Goal: Task Accomplishment & Management: Complete application form

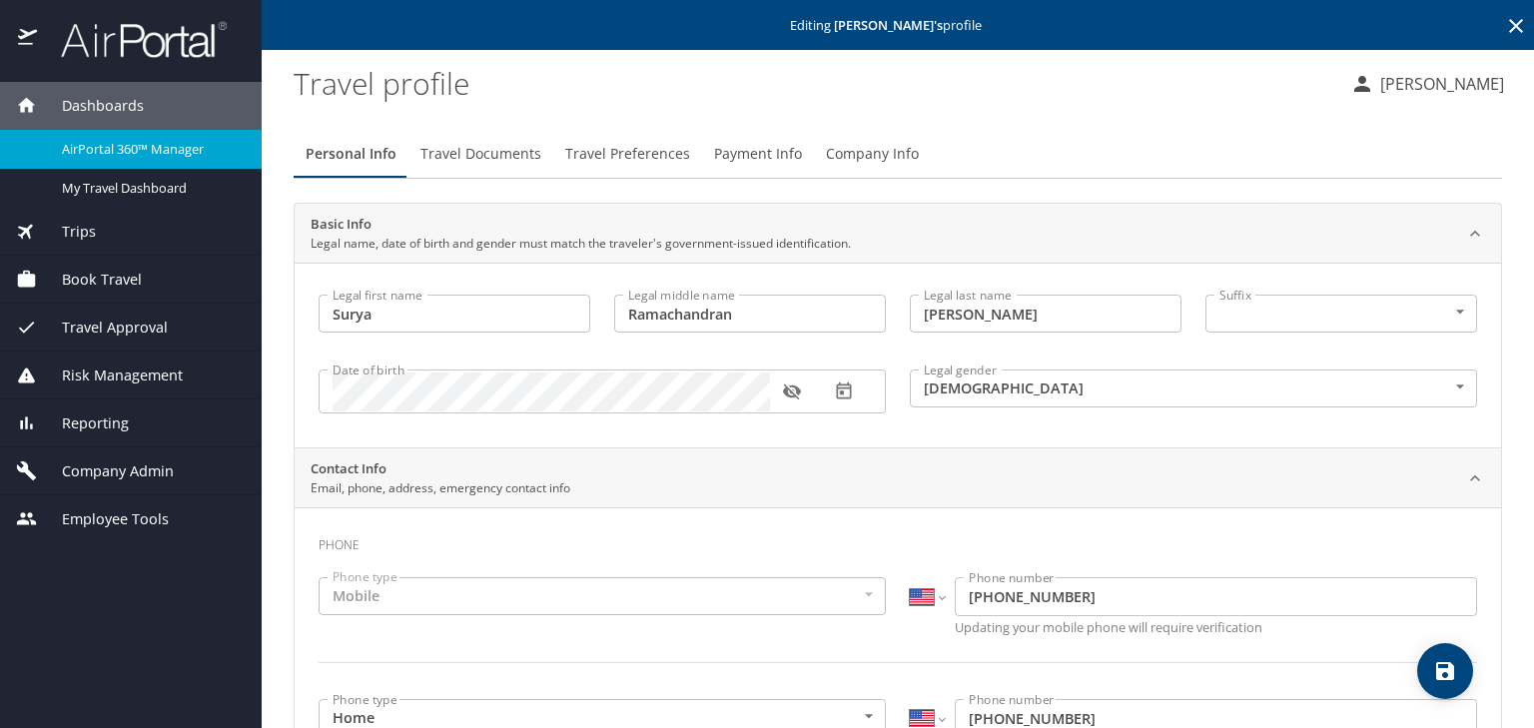
select select "US"
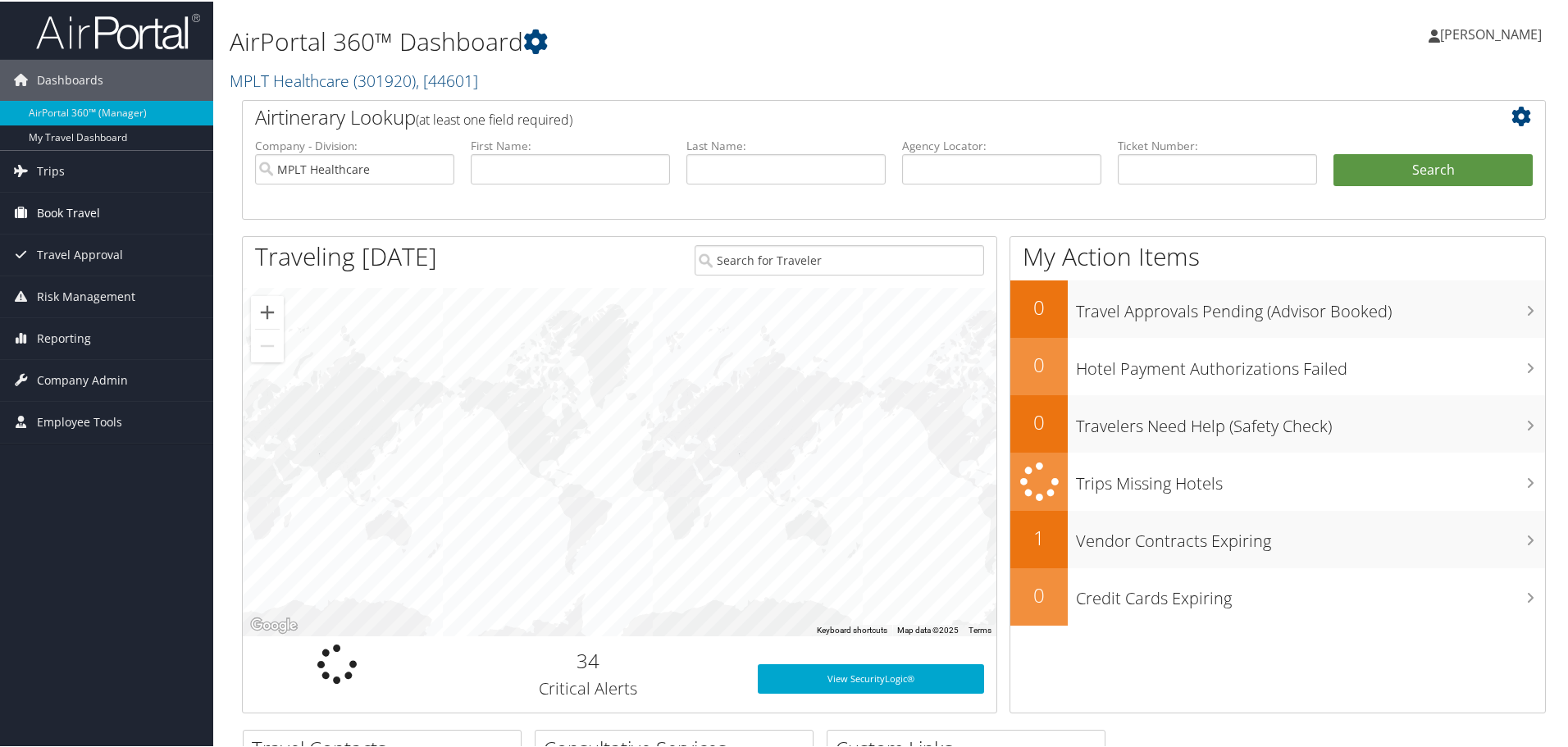
click at [57, 212] on span "Book Travel" at bounding box center [68, 212] width 63 height 41
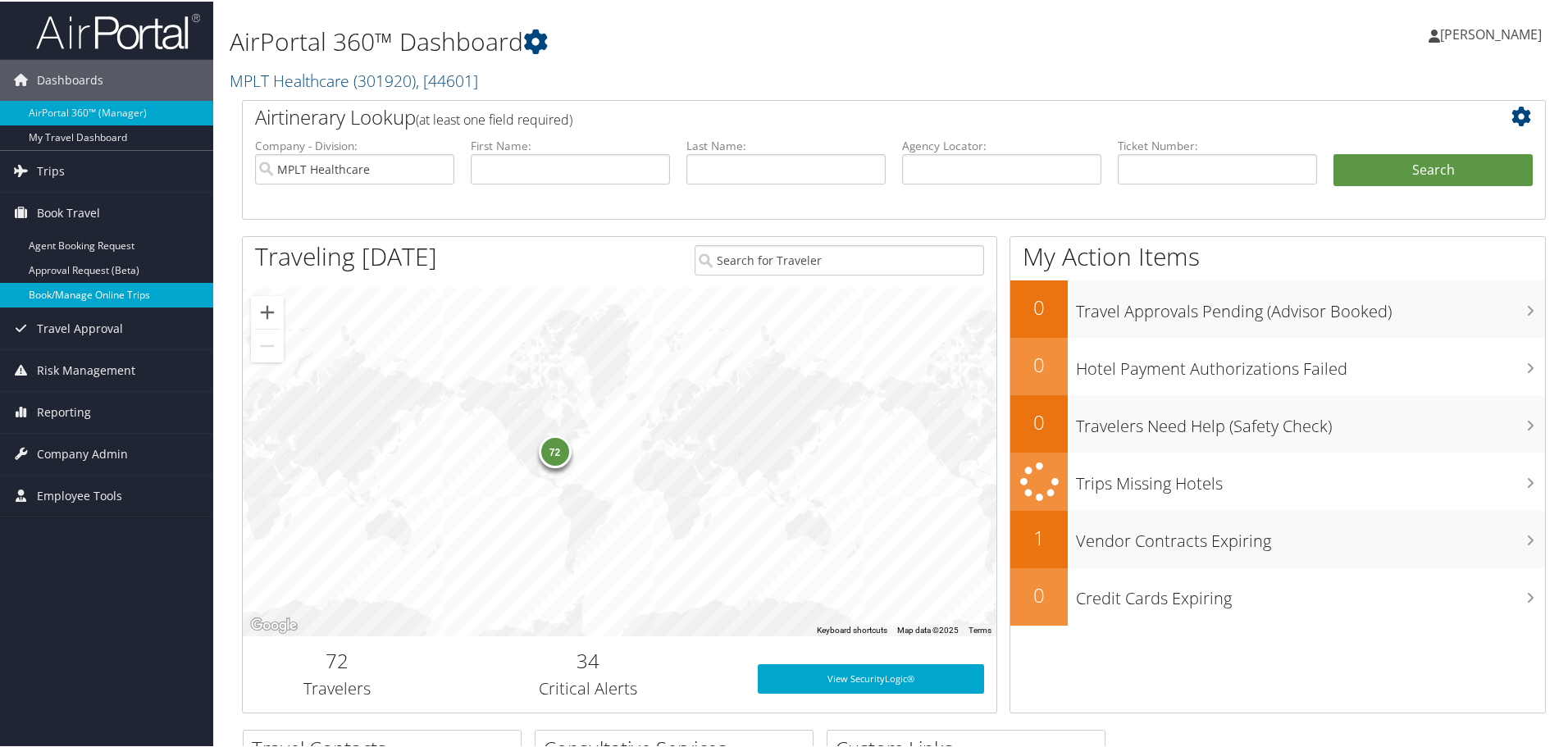
click at [55, 300] on link "Book/Manage Online Trips" at bounding box center [107, 293] width 214 height 25
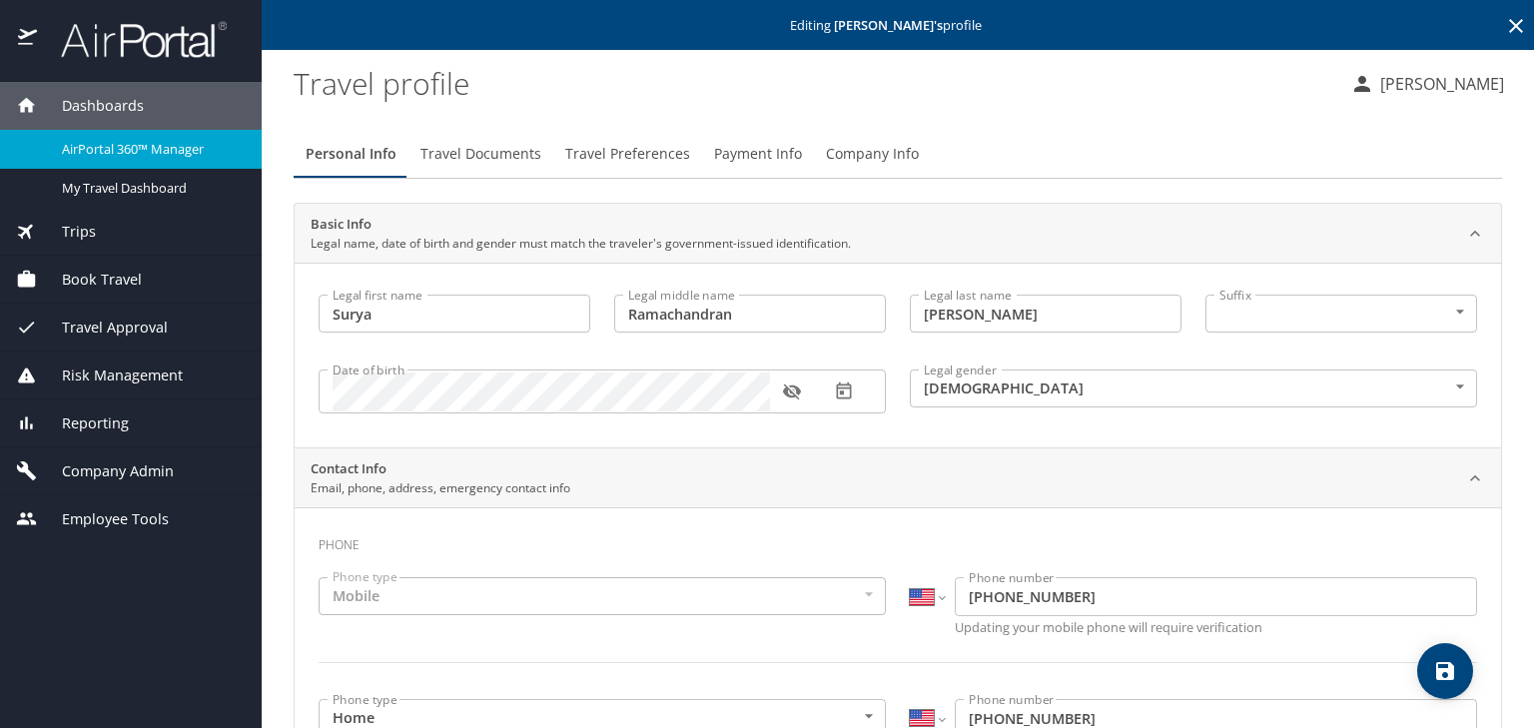
select select "US"
click at [70, 475] on span "Company Admin" at bounding box center [105, 471] width 137 height 22
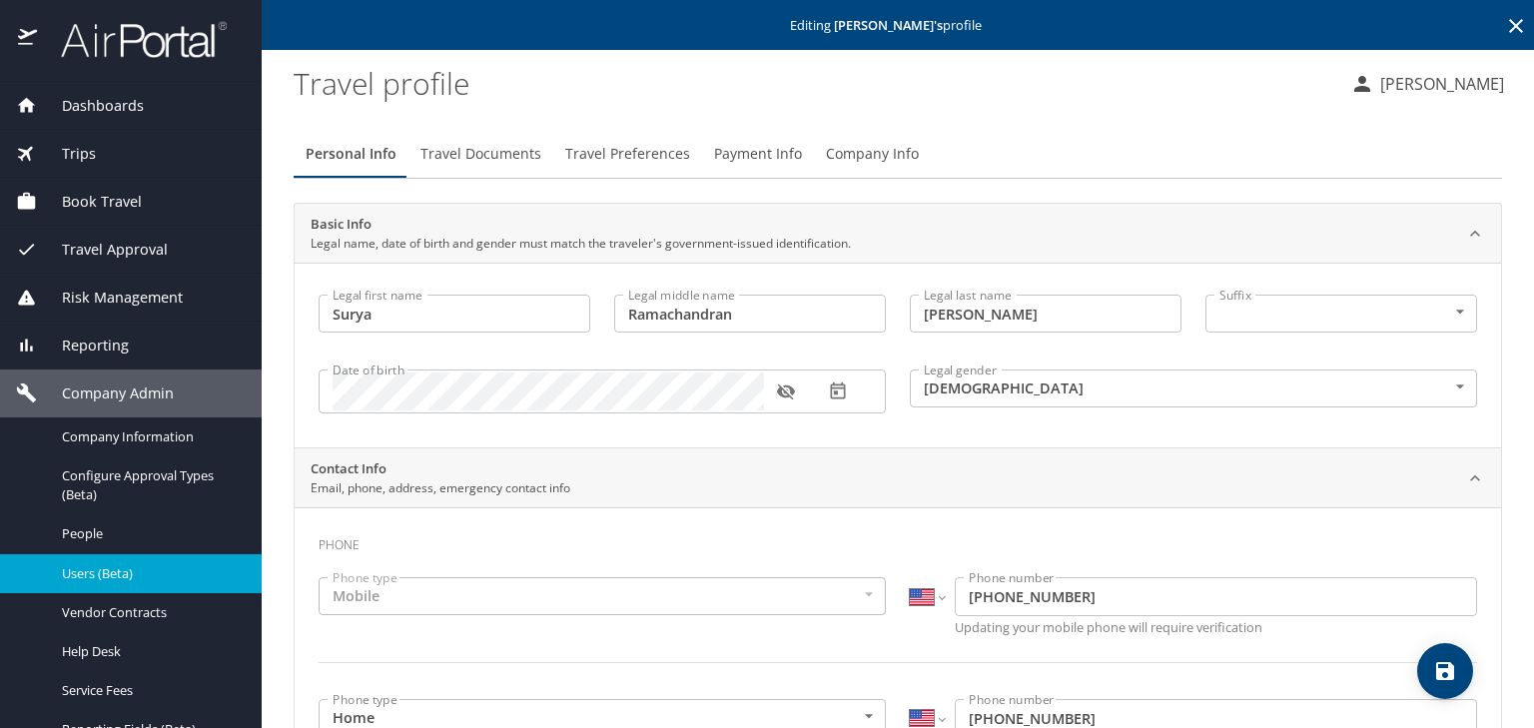
click at [73, 575] on span "Users (Beta)" at bounding box center [150, 573] width 176 height 19
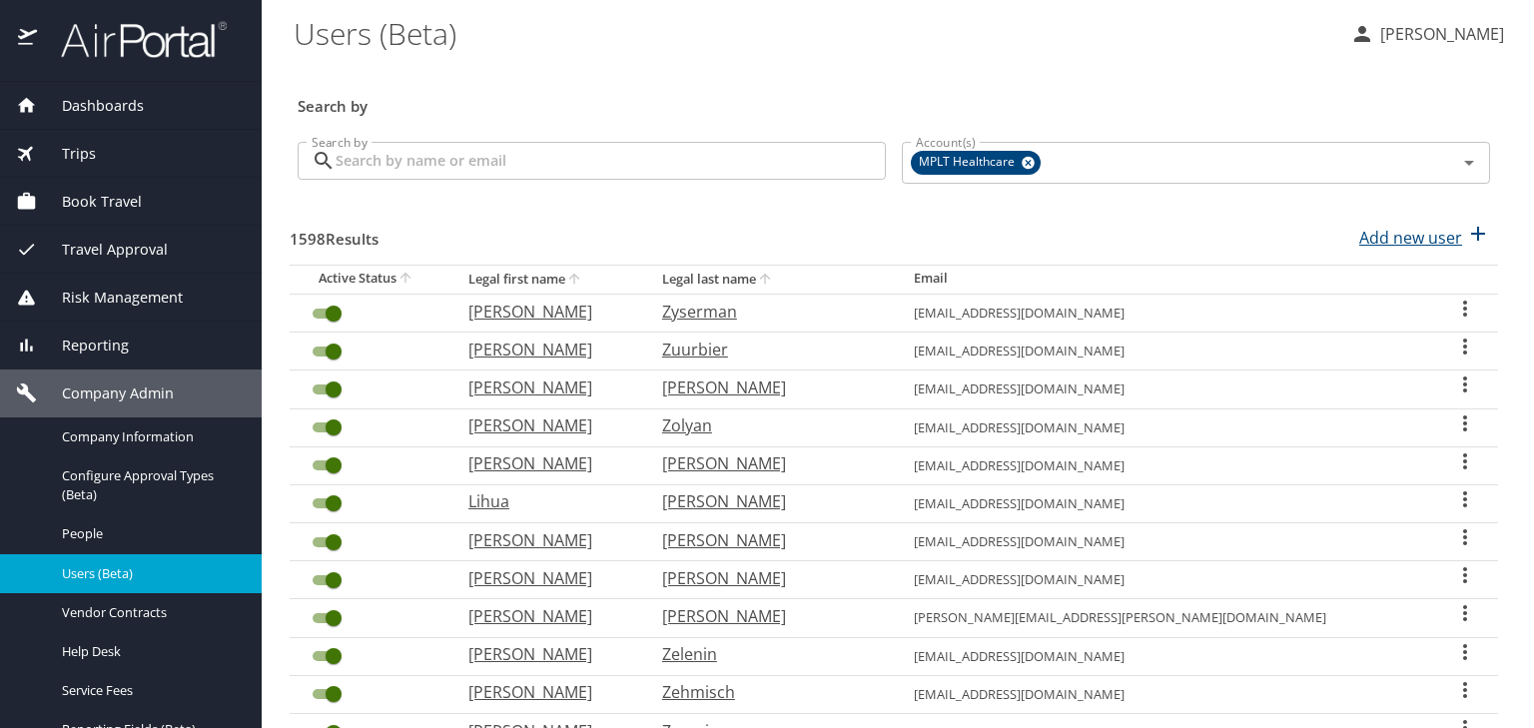
click at [1418, 239] on p "Add new user" at bounding box center [1410, 238] width 103 height 24
select select "US"
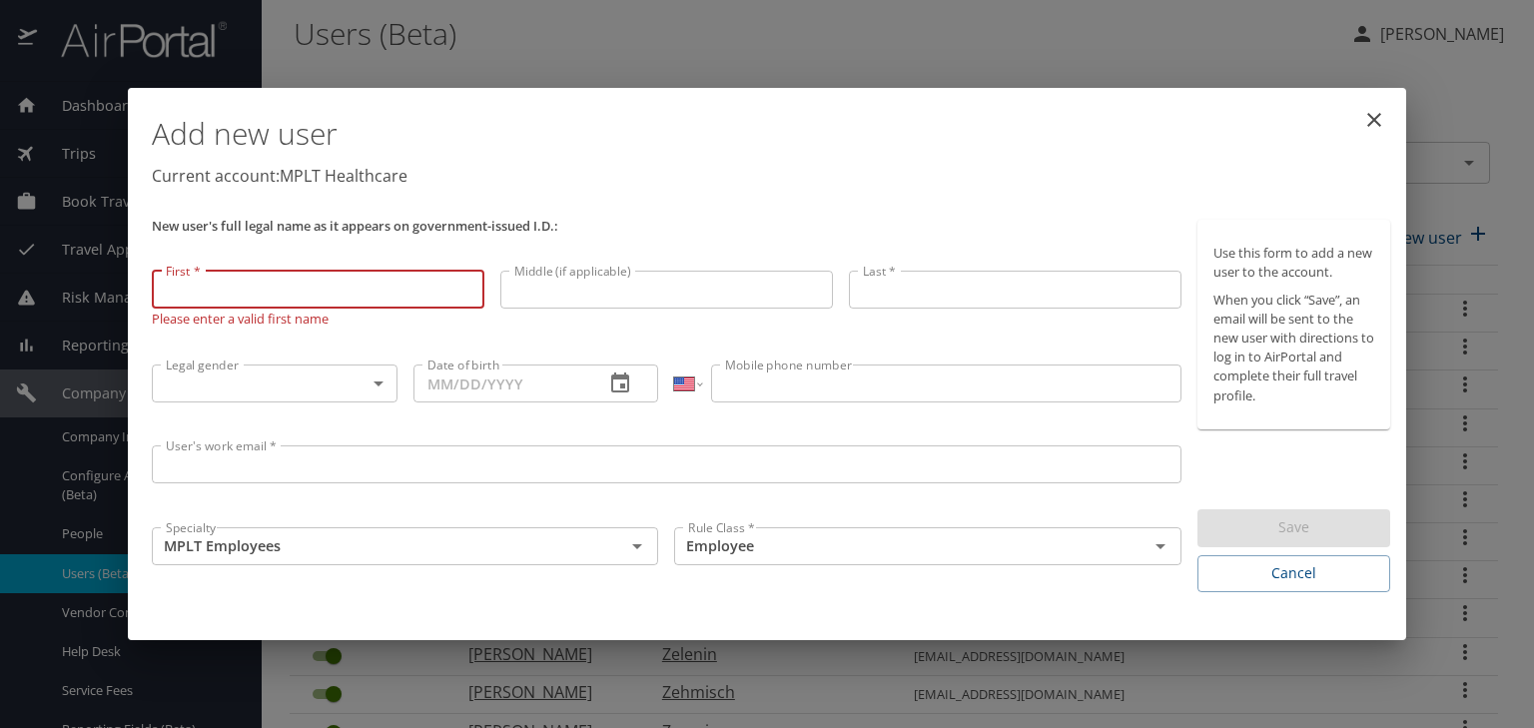
click at [198, 303] on input "First *" at bounding box center [318, 290] width 333 height 38
paste input "Firouz"
type input "Firouz"
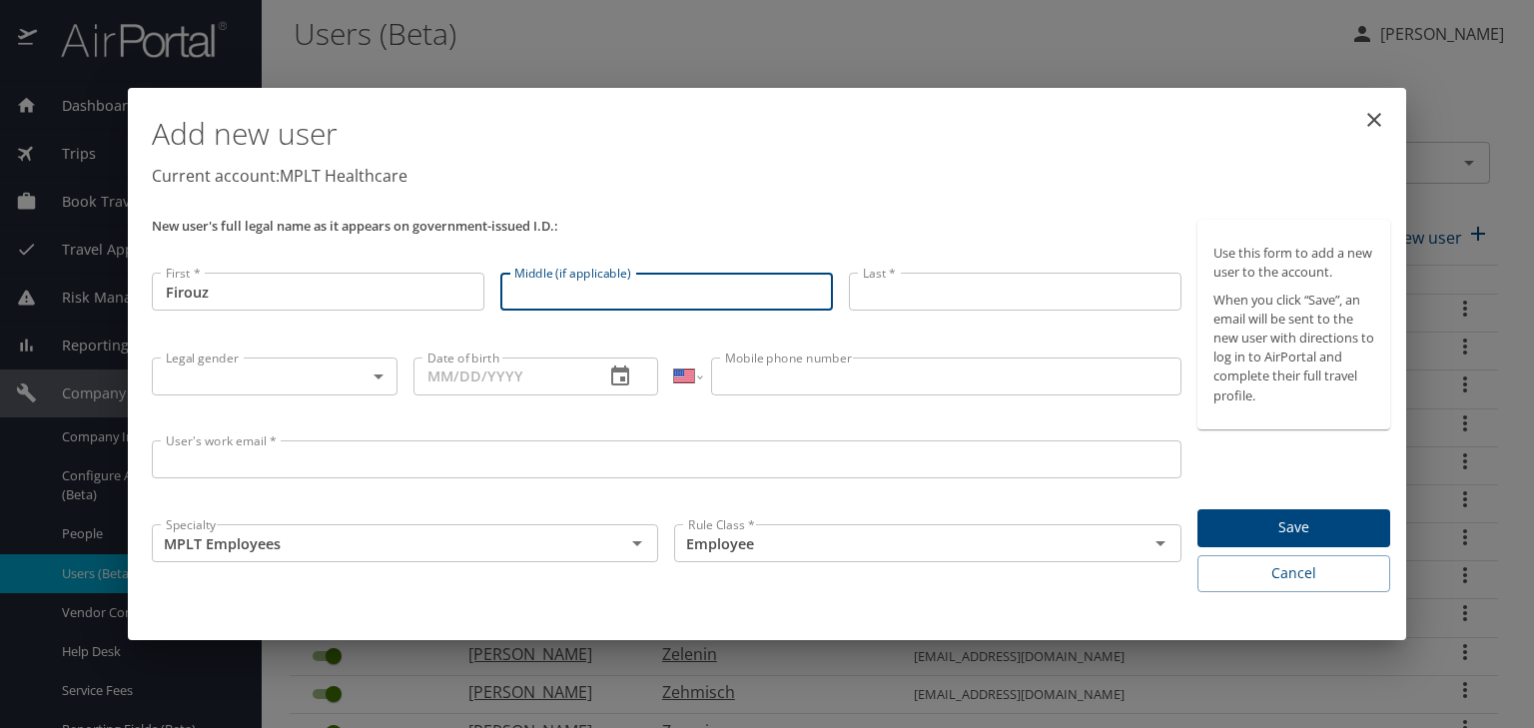
click at [543, 303] on input "Middle (if applicable)" at bounding box center [666, 292] width 333 height 38
click at [897, 296] on input "Last *" at bounding box center [1015, 292] width 333 height 38
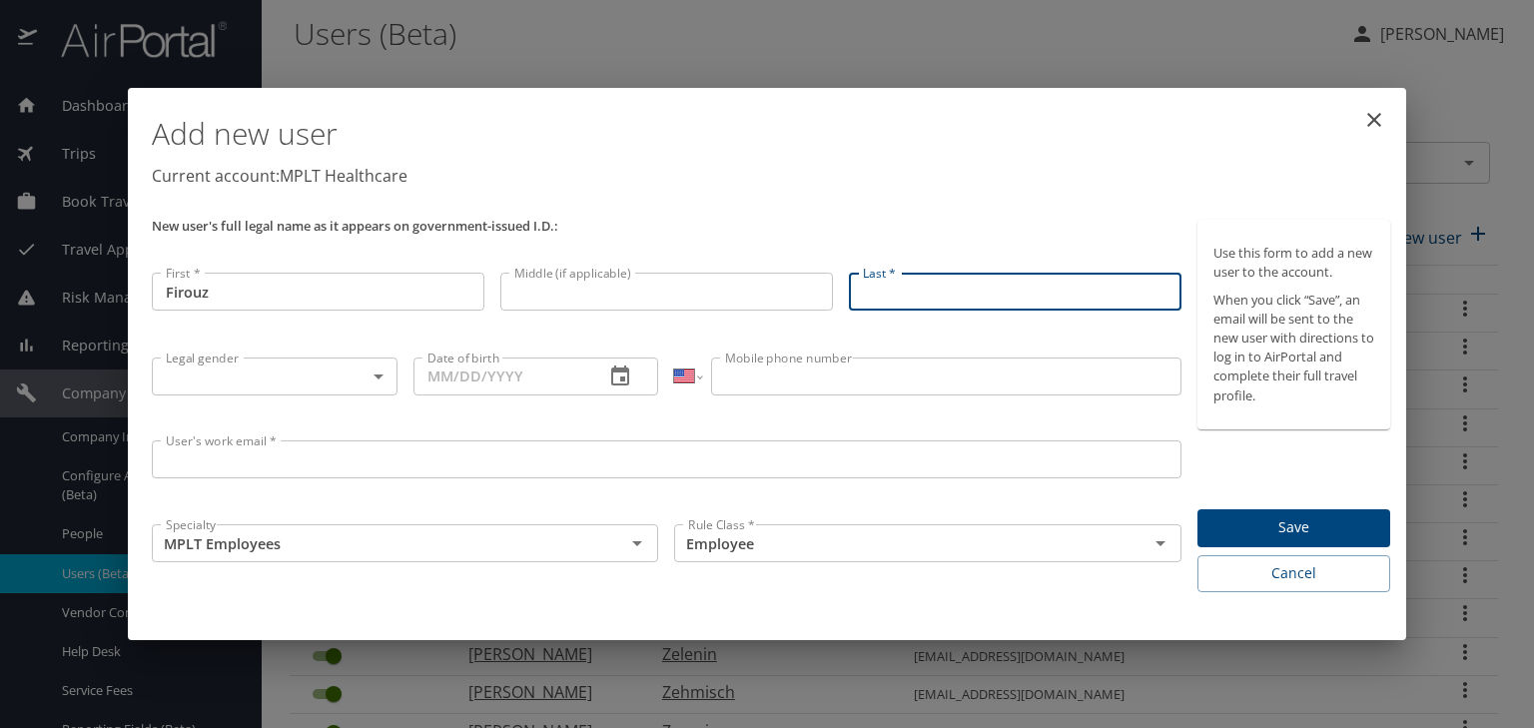
paste input "Daneshgari"
click at [863, 293] on input "Daneshgari" at bounding box center [1015, 292] width 333 height 38
type input "Daneshgari"
click at [224, 379] on body "Dashboards AirPortal 360™ Manager My Travel Dashboard Trips Airtinerary® Lookup…" at bounding box center [767, 364] width 1534 height 728
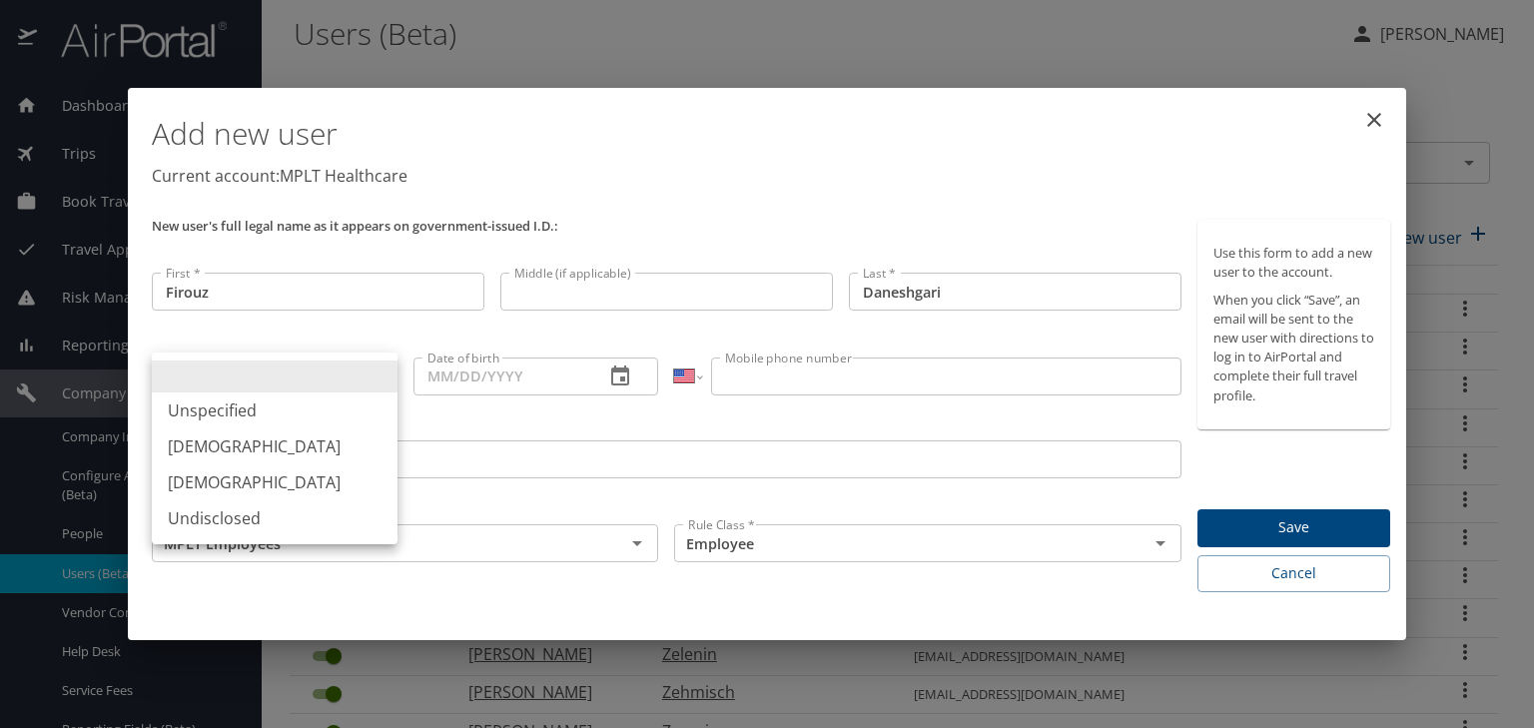
click at [194, 447] on li "[DEMOGRAPHIC_DATA]" at bounding box center [275, 446] width 246 height 36
type input "[DEMOGRAPHIC_DATA]"
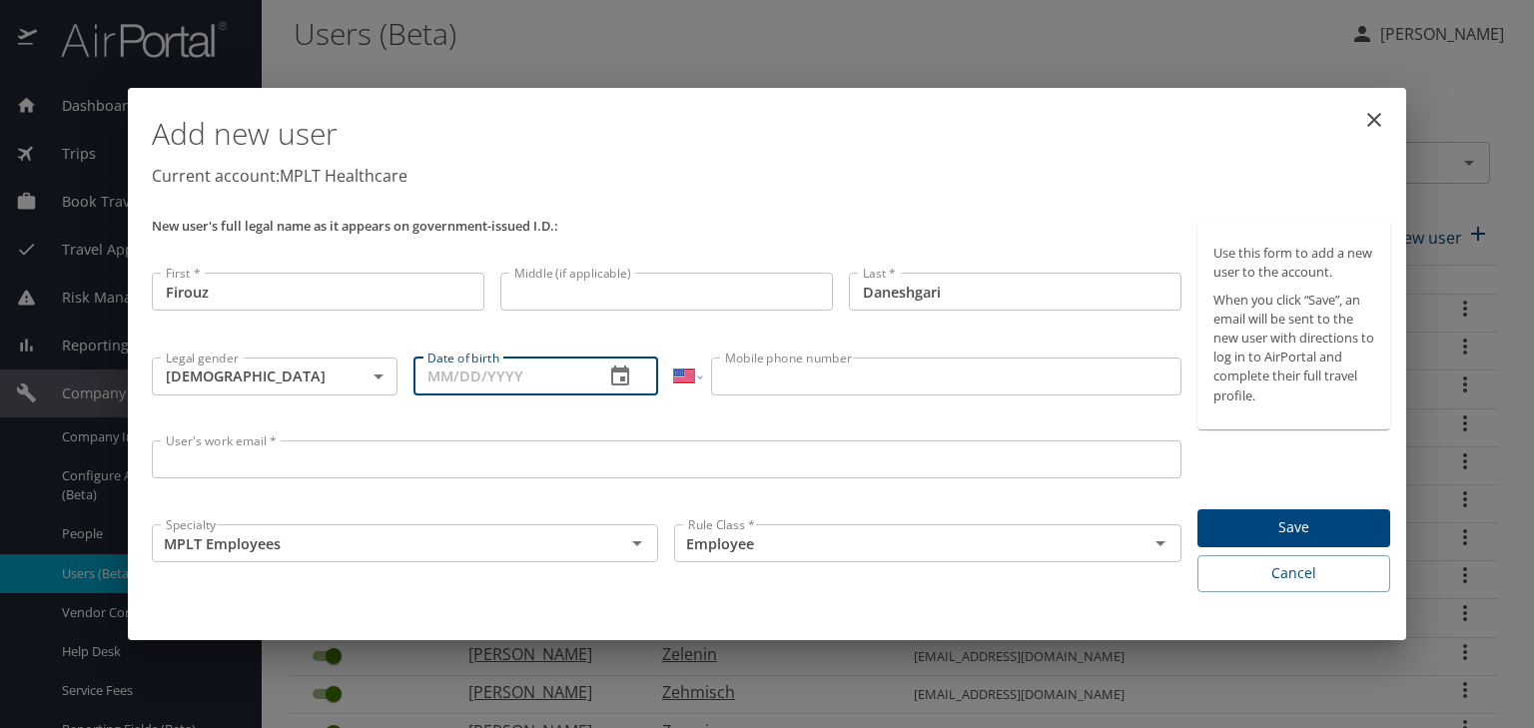
click at [420, 379] on input "Date of birth" at bounding box center [501, 376] width 176 height 38
paste input "[DATE]"
type input "[DATE]"
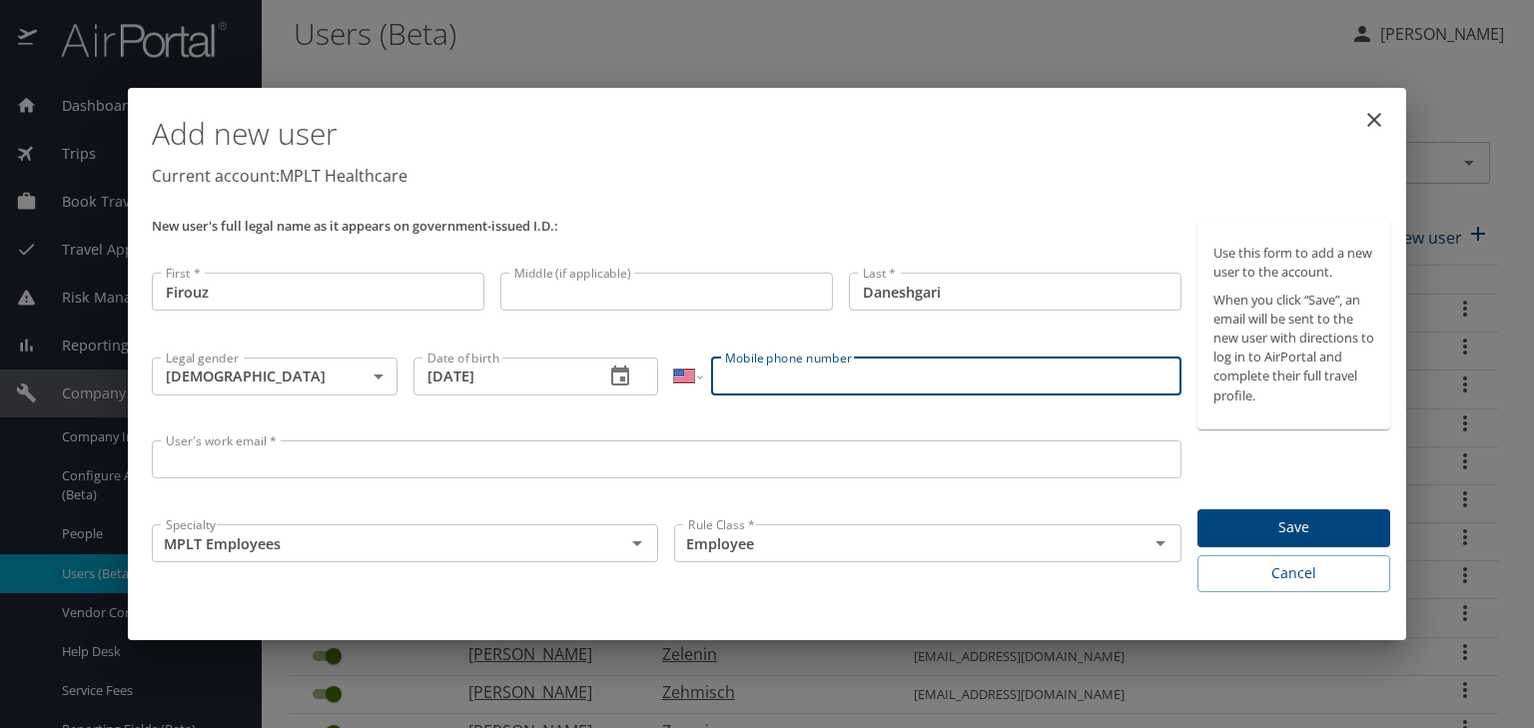
click at [795, 383] on input "Mobile phone number" at bounding box center [945, 376] width 469 height 38
click at [750, 370] on input "Mobile phone number" at bounding box center [945, 376] width 469 height 38
click at [767, 376] on input "Mobile phone number" at bounding box center [945, 376] width 469 height 38
paste input "[PHONE_NUMBER]"
type input "[PHONE_NUMBER]"
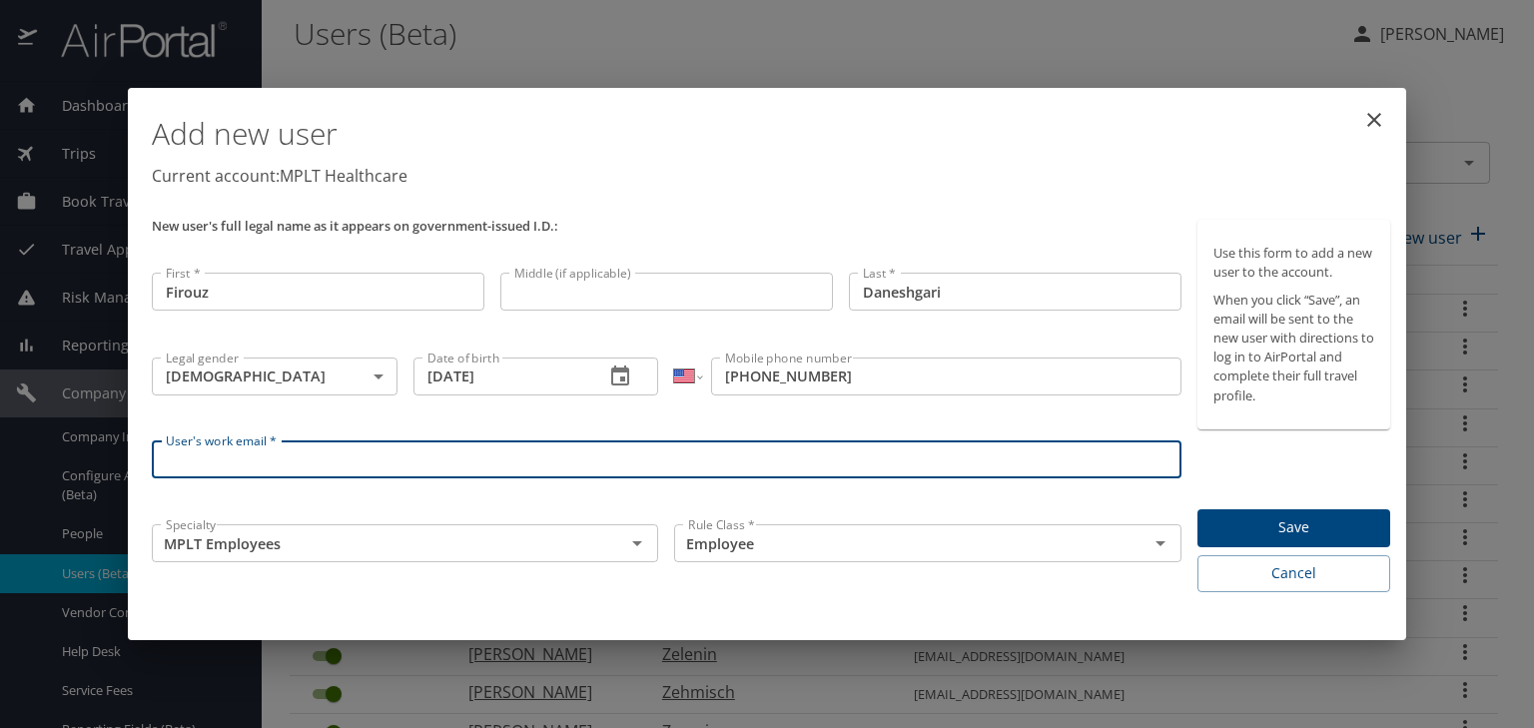
drag, startPoint x: 208, startPoint y: 456, endPoint x: 172, endPoint y: 451, distance: 36.3
click at [208, 456] on input "User's work email *" at bounding box center [666, 459] width 1029 height 38
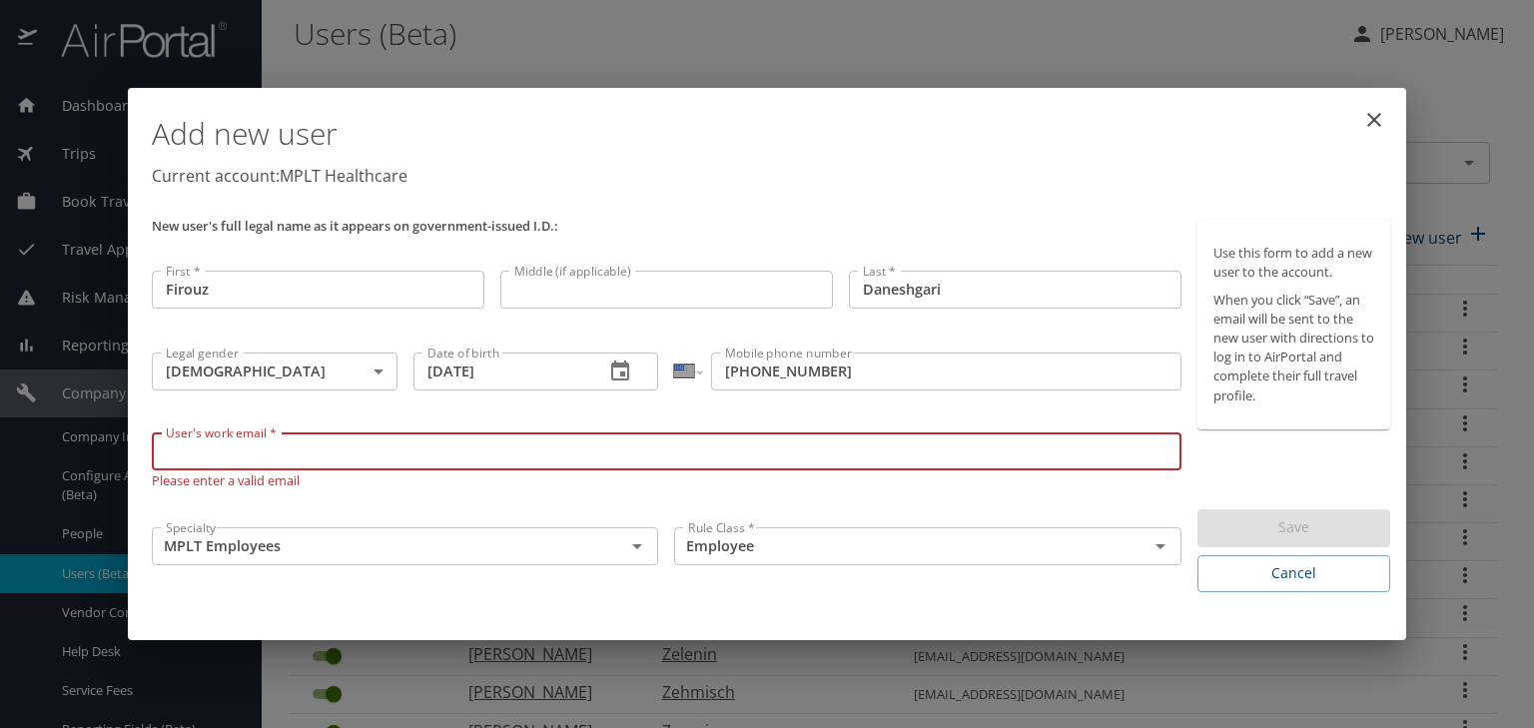
click at [168, 454] on input "User's work email *" at bounding box center [666, 451] width 1029 height 38
paste input "firouz.daneshgari@"
type input "[EMAIL_ADDRESS][DOMAIN_NAME]"
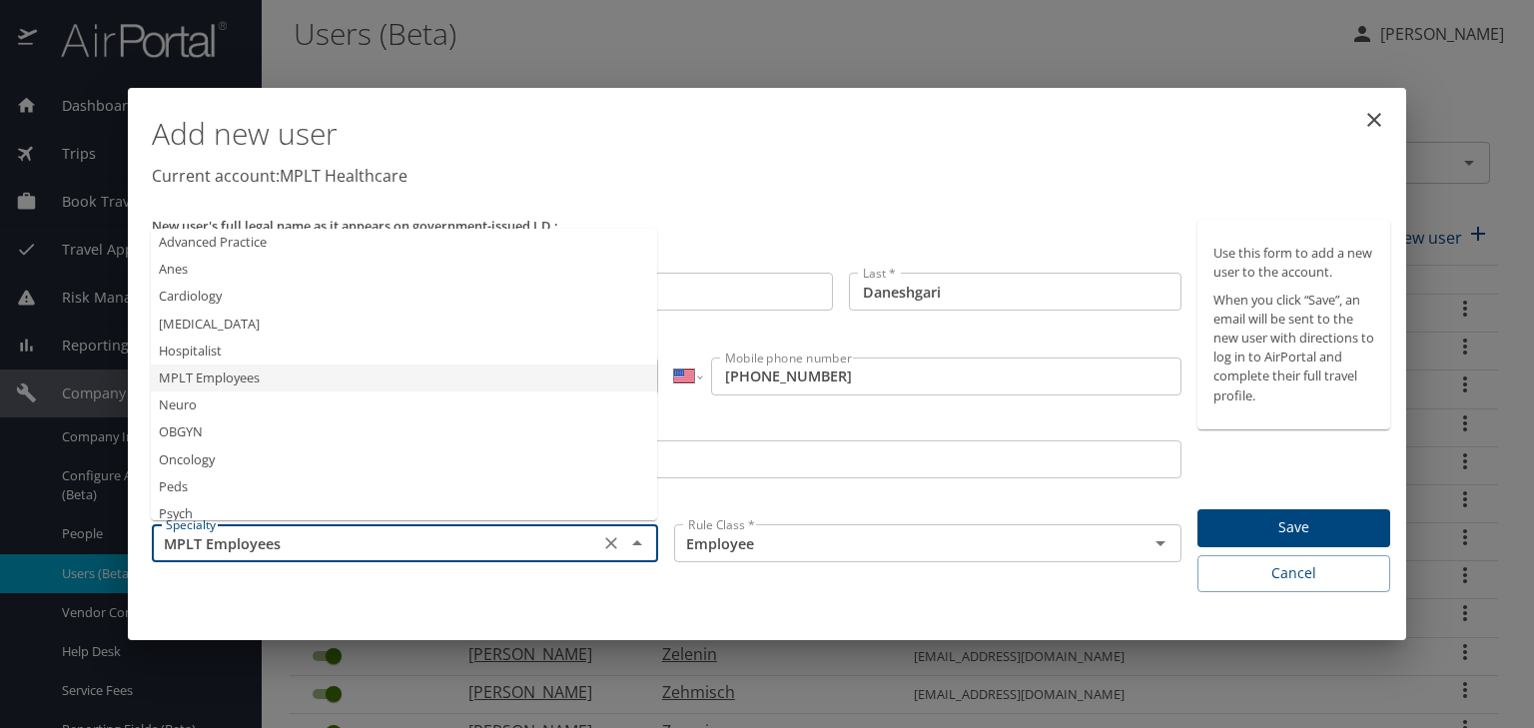
click at [175, 546] on input "MPLT Employees" at bounding box center [375, 543] width 435 height 26
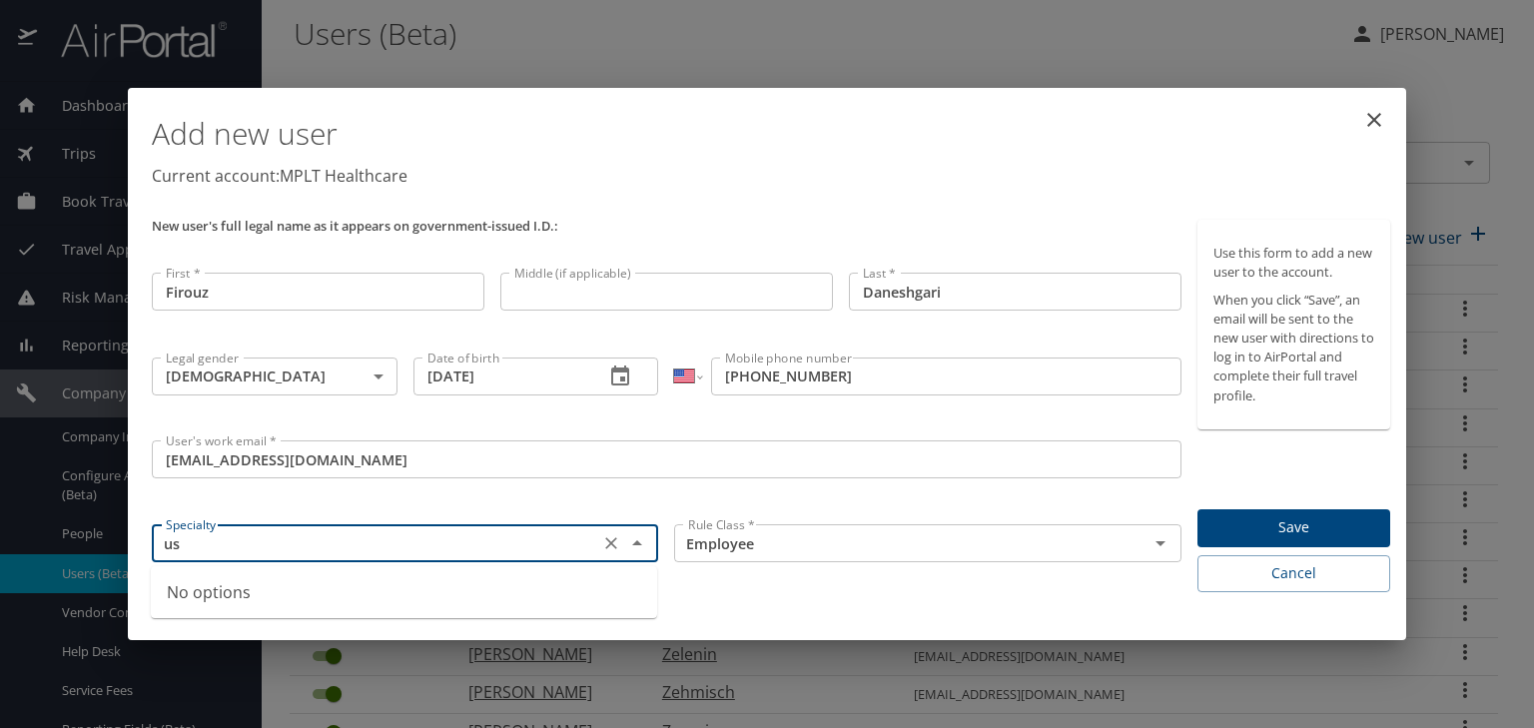
type input "u"
click at [195, 579] on li "Surgery" at bounding box center [404, 579] width 506 height 27
type input "Surgery"
click at [1258, 524] on span "Save" at bounding box center [1293, 527] width 161 height 25
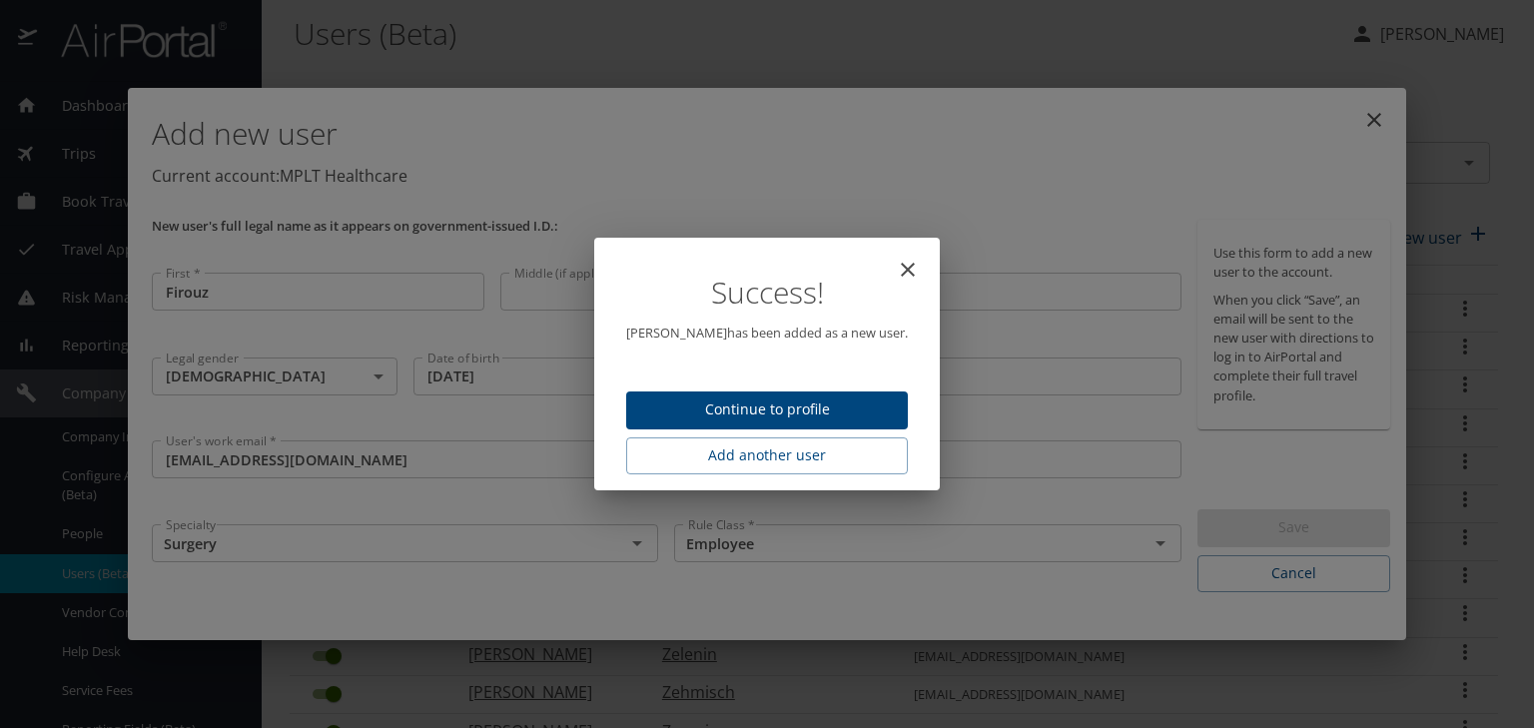
click at [796, 421] on button "Continue to profile" at bounding box center [767, 410] width 282 height 39
select select "US"
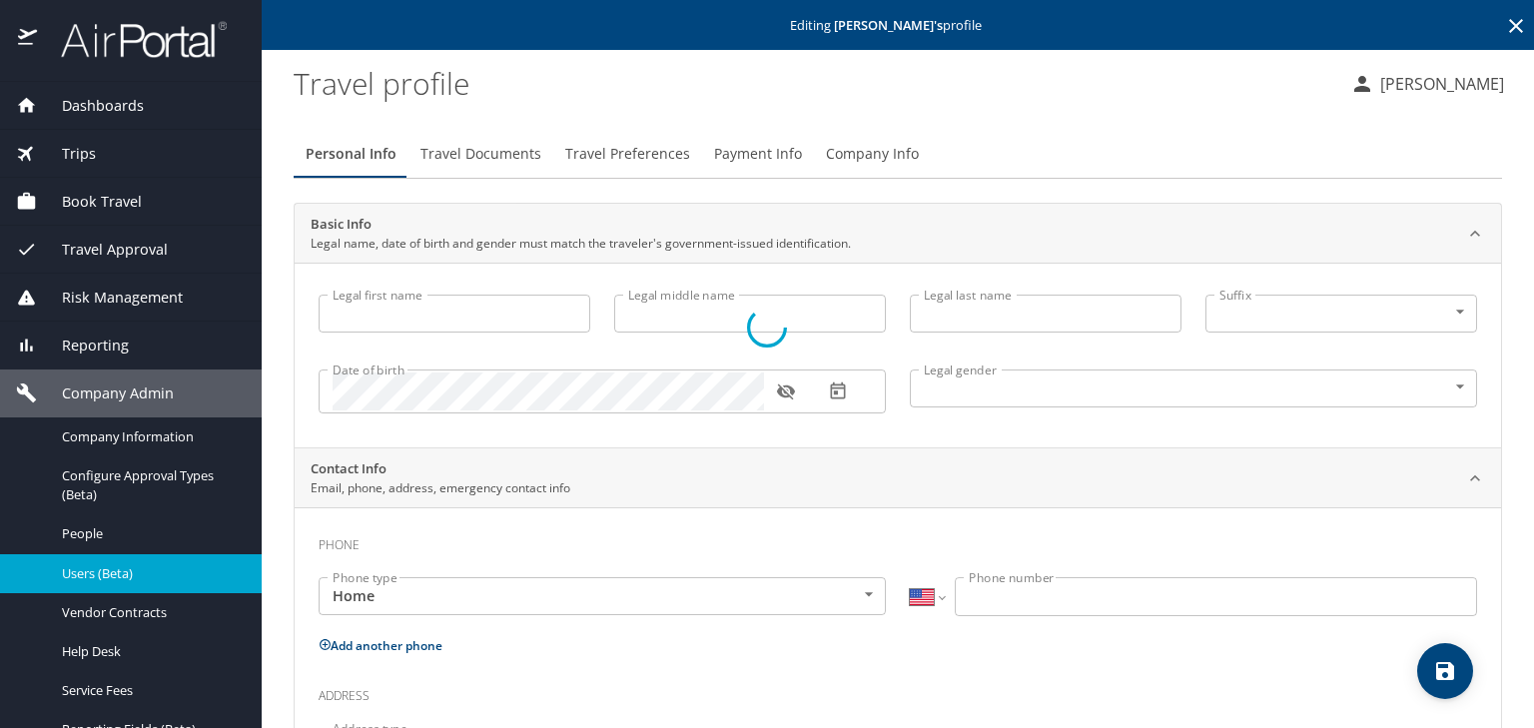
type input "Firouz"
type input "Daneshgari"
type input "[DEMOGRAPHIC_DATA]"
select select "US"
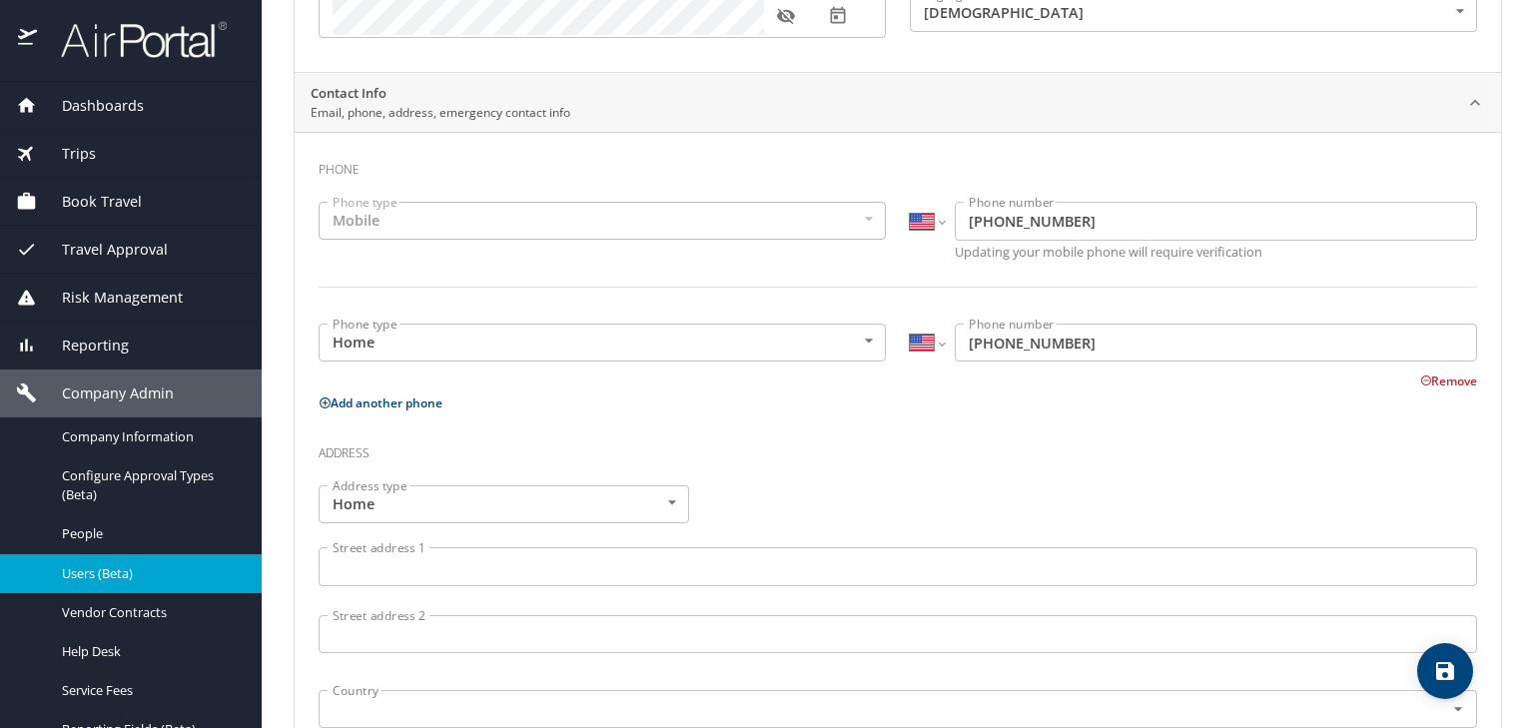
scroll to position [399, 0]
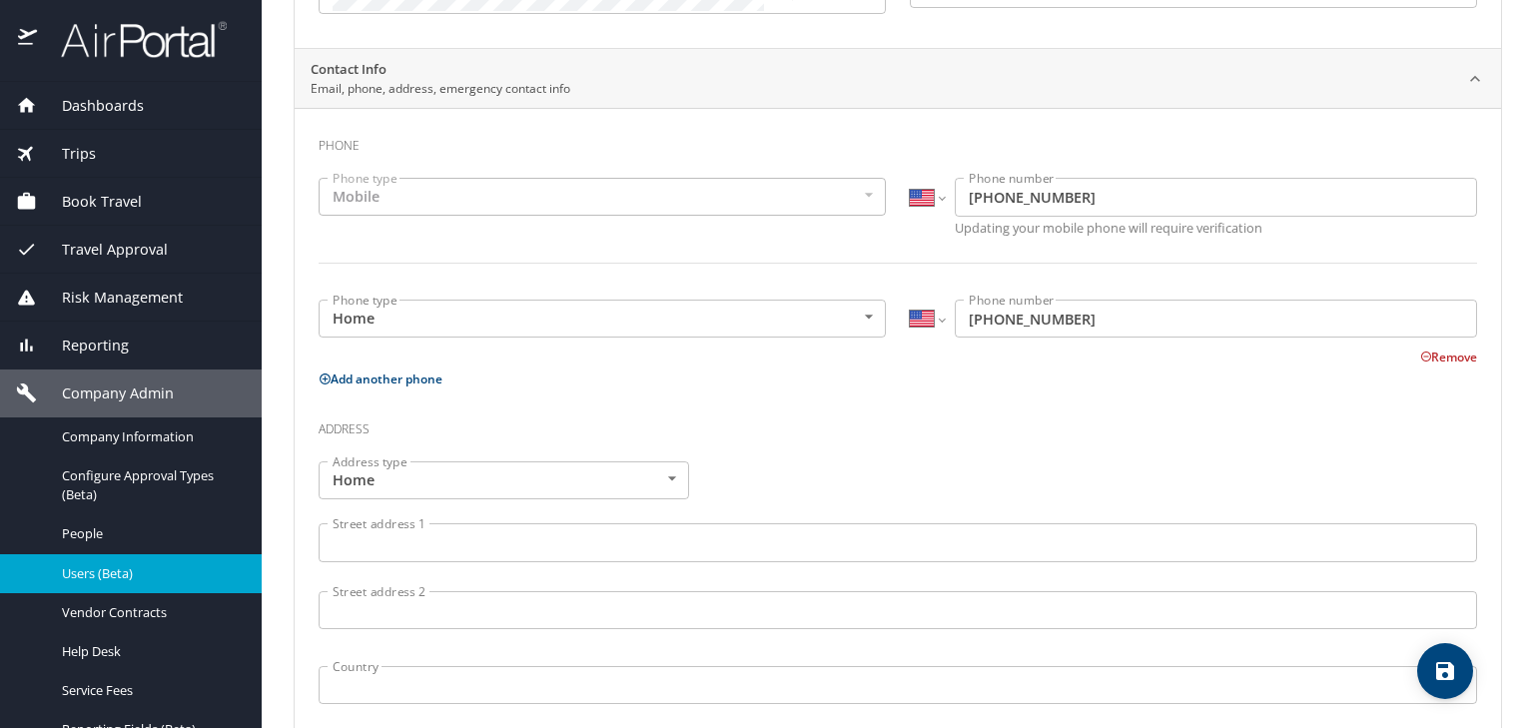
click at [364, 540] on input "Street address 1" at bounding box center [898, 542] width 1158 height 38
click at [363, 553] on input "Street address 1" at bounding box center [898, 542] width 1158 height 38
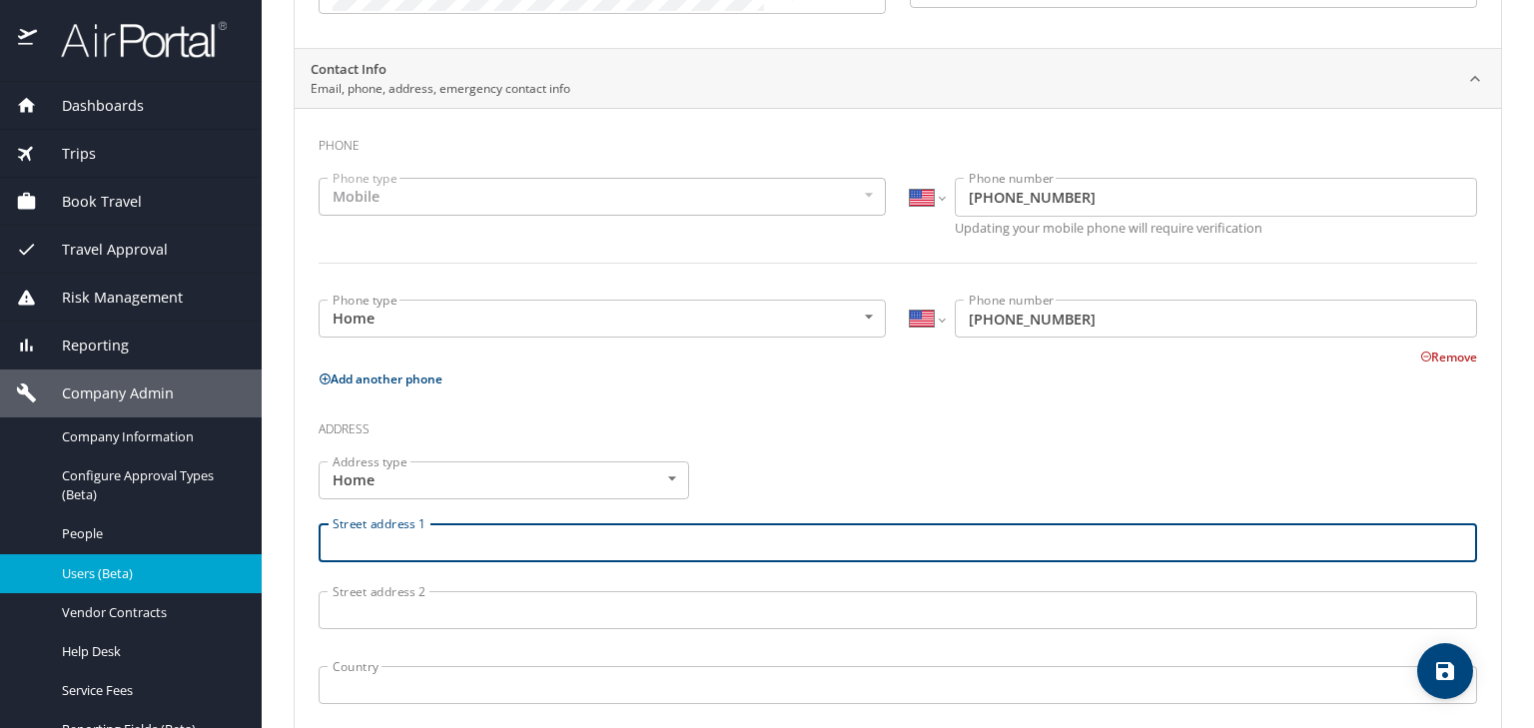
paste input "[STREET_ADDRESS][PERSON_NAME]"
drag, startPoint x: 430, startPoint y: 546, endPoint x: 630, endPoint y: 545, distance: 199.7
click at [630, 545] on input "[STREET_ADDRESS][PERSON_NAME]" at bounding box center [898, 542] width 1158 height 38
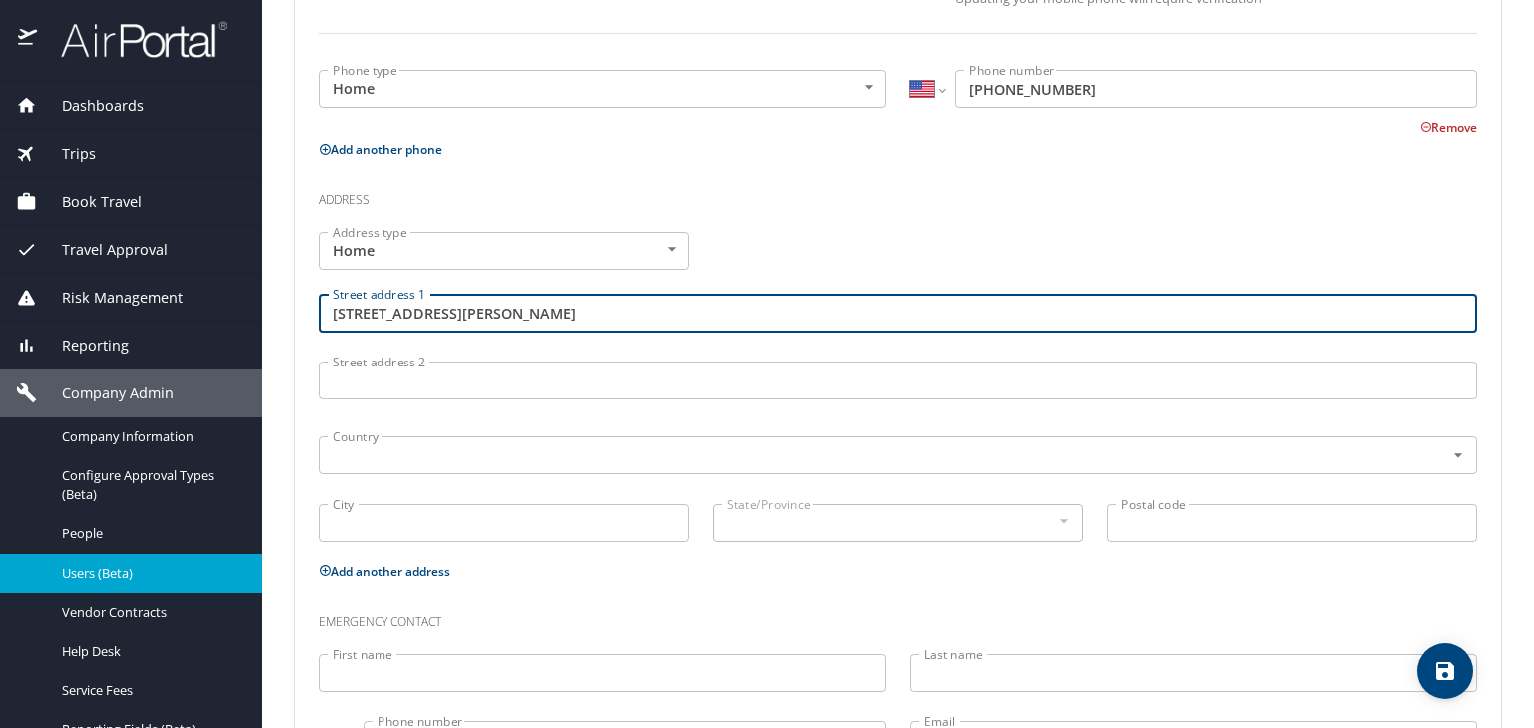
scroll to position [639, 0]
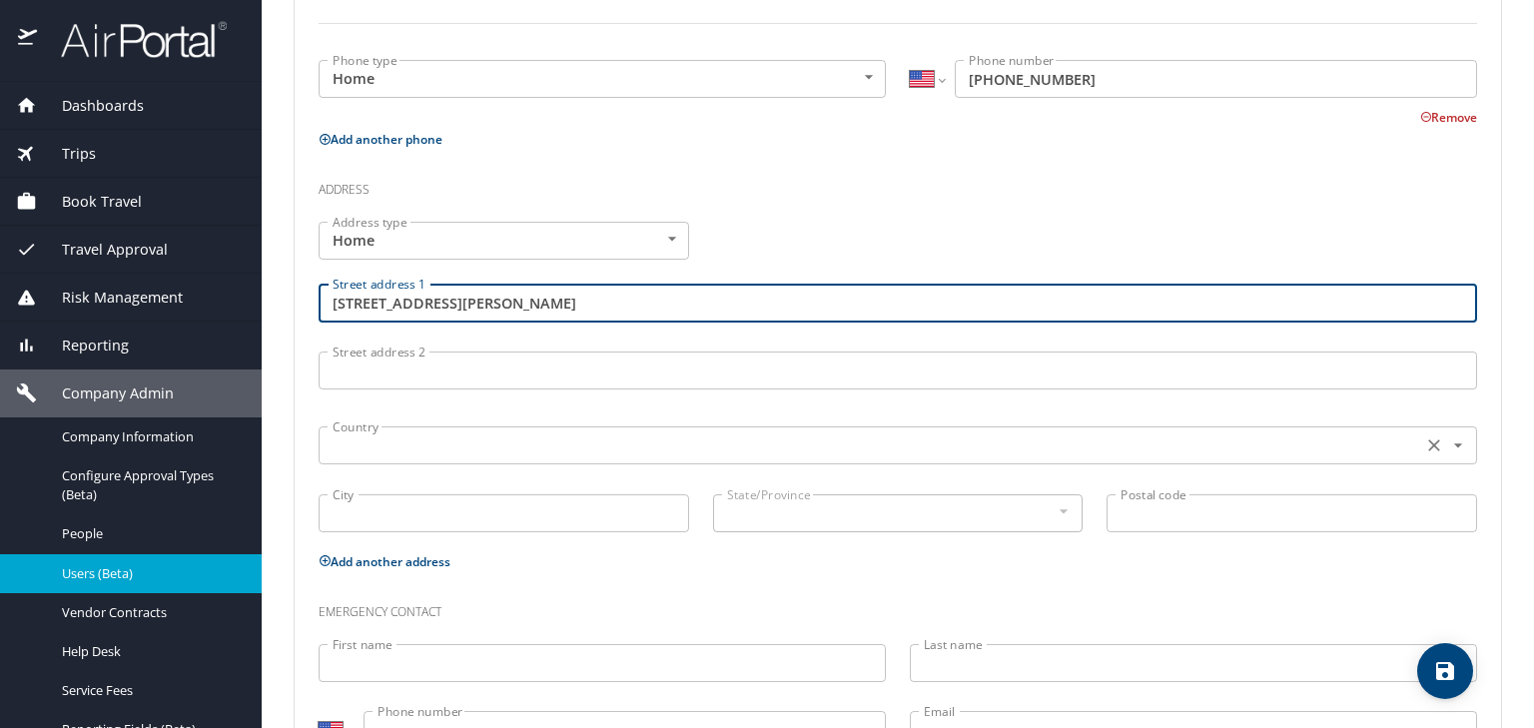
type input "[STREET_ADDRESS][PERSON_NAME]"
click at [355, 447] on input "text" at bounding box center [868, 445] width 1087 height 26
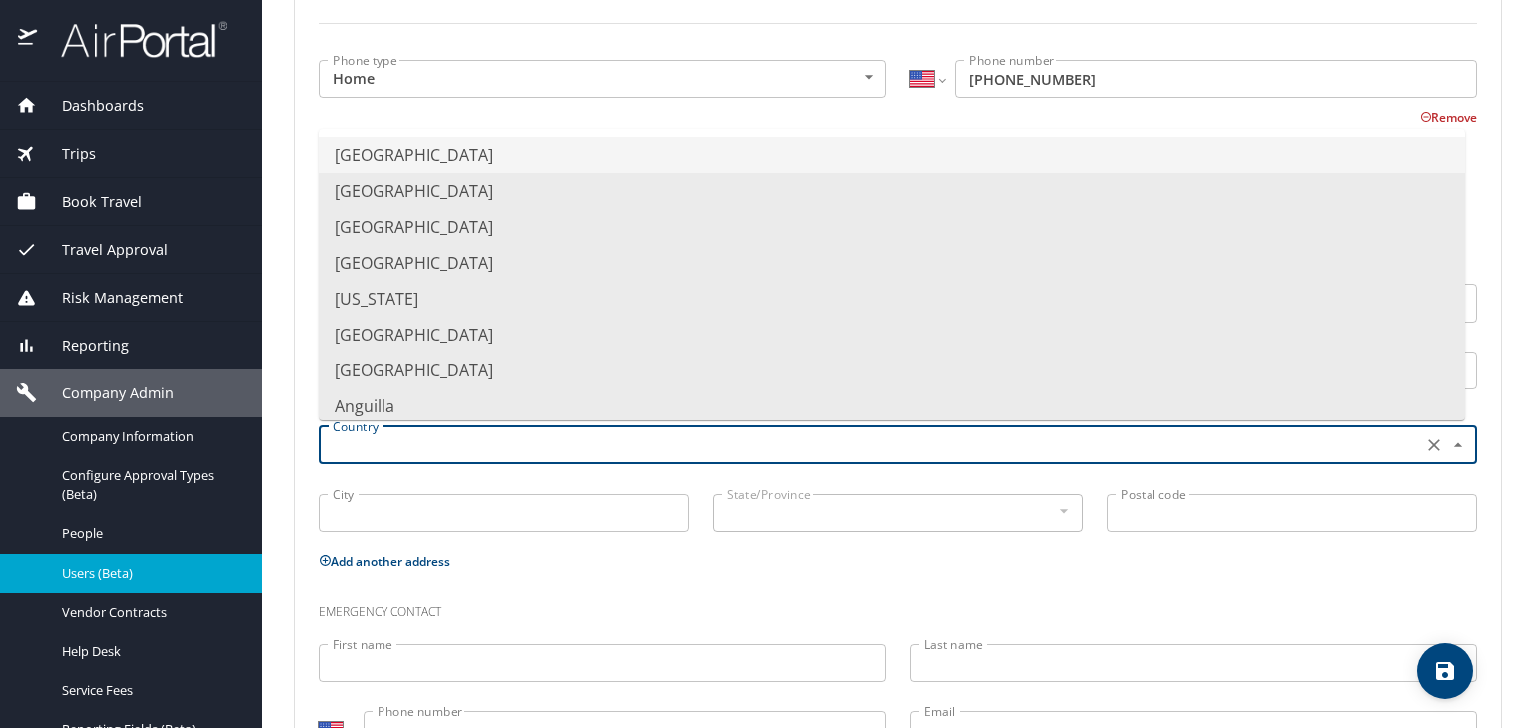
click at [407, 153] on li "[GEOGRAPHIC_DATA]" at bounding box center [892, 155] width 1146 height 36
type input "[GEOGRAPHIC_DATA]"
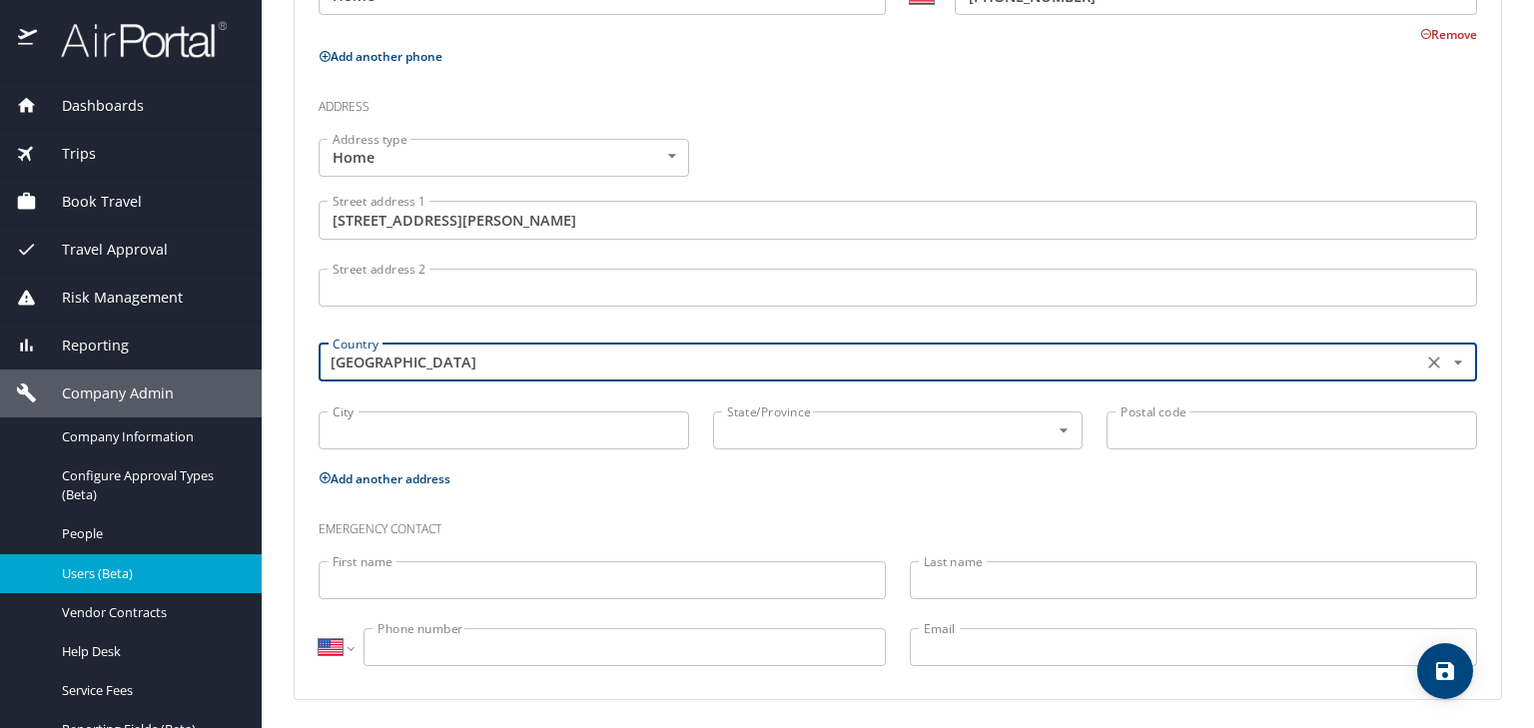
scroll to position [723, 0]
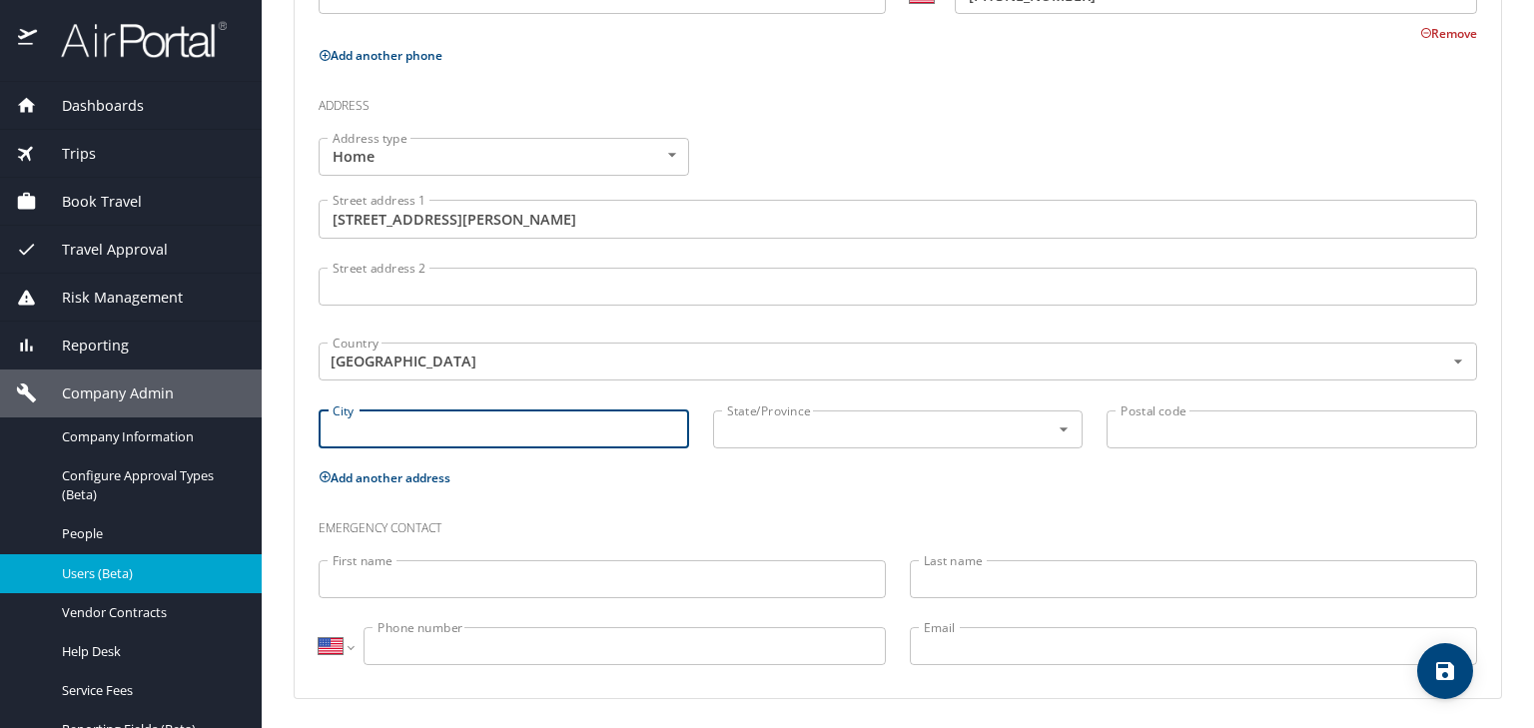
click at [359, 423] on input "City" at bounding box center [504, 429] width 370 height 38
paste input "[STREET_ADDRESS][PERSON_NAME]"
drag, startPoint x: 399, startPoint y: 441, endPoint x: 301, endPoint y: 455, distance: 99.8
click at [301, 455] on div "Phone Phone type Mobile Mobile Phone type International [GEOGRAPHIC_DATA] [GEOG…" at bounding box center [898, 241] width 1206 height 914
drag, startPoint x: 376, startPoint y: 429, endPoint x: 557, endPoint y: 427, distance: 180.7
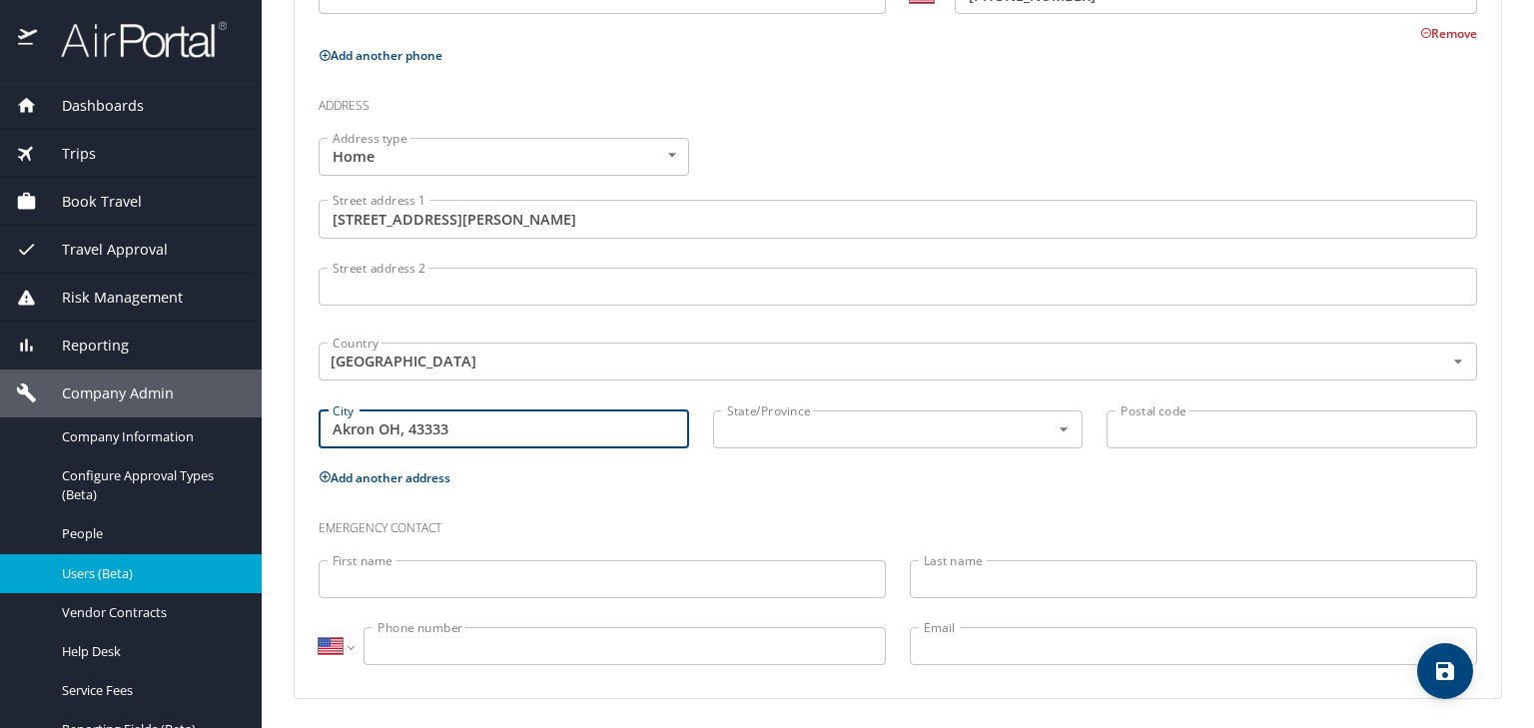
click at [557, 427] on input "Akron OH, 43333" at bounding box center [504, 429] width 370 height 38
type input "Akron"
click at [764, 428] on input "text" at bounding box center [869, 429] width 300 height 26
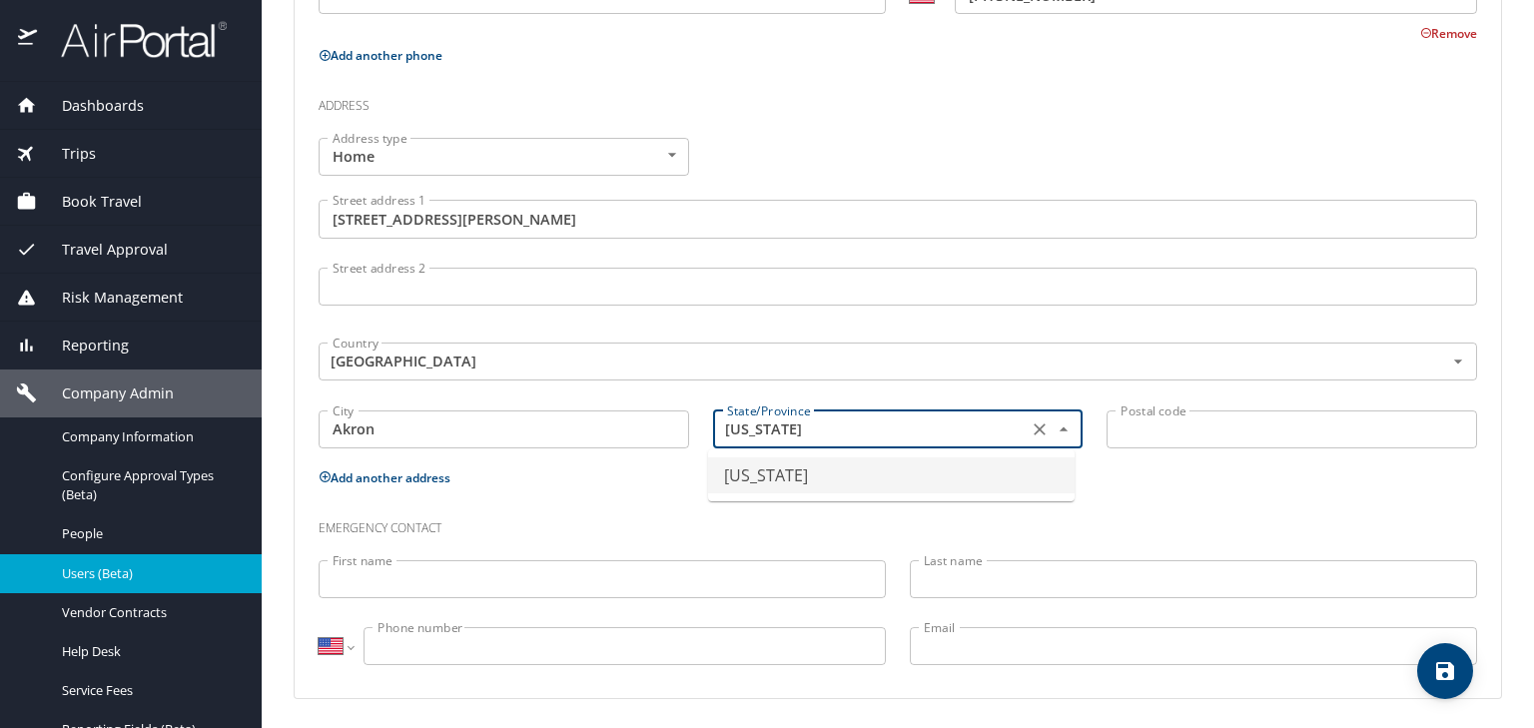
click at [755, 478] on li "[US_STATE]" at bounding box center [891, 475] width 366 height 36
type input "[US_STATE]"
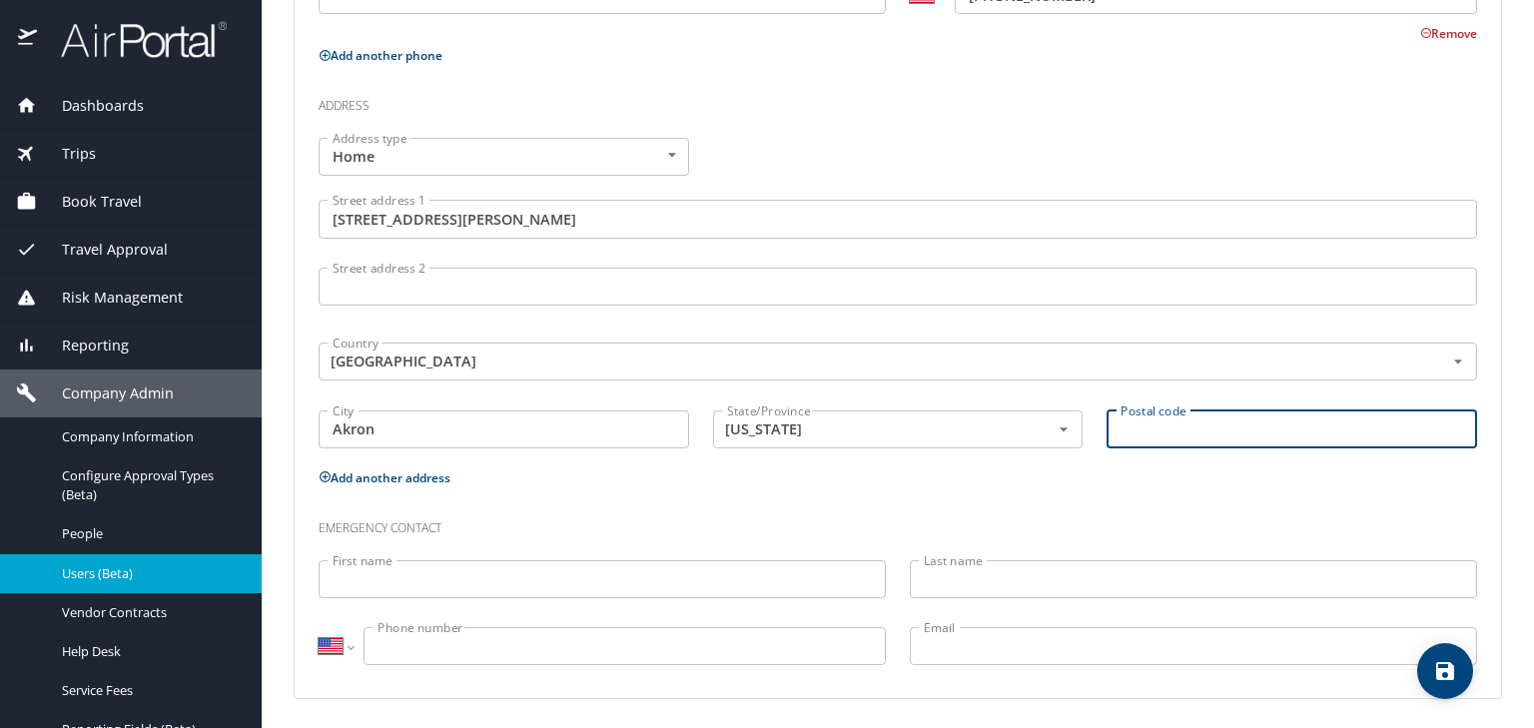
click at [1129, 432] on input "Postal code" at bounding box center [1291, 429] width 370 height 38
paste input "[STREET_ADDRESS][PERSON_NAME]"
drag, startPoint x: 1286, startPoint y: 431, endPoint x: 1080, endPoint y: 432, distance: 205.7
click at [1080, 432] on div "Address type Home Home Address type Street address [STREET_ADDRESS][PERSON_NAME…" at bounding box center [898, 295] width 1182 height 338
type input "43333"
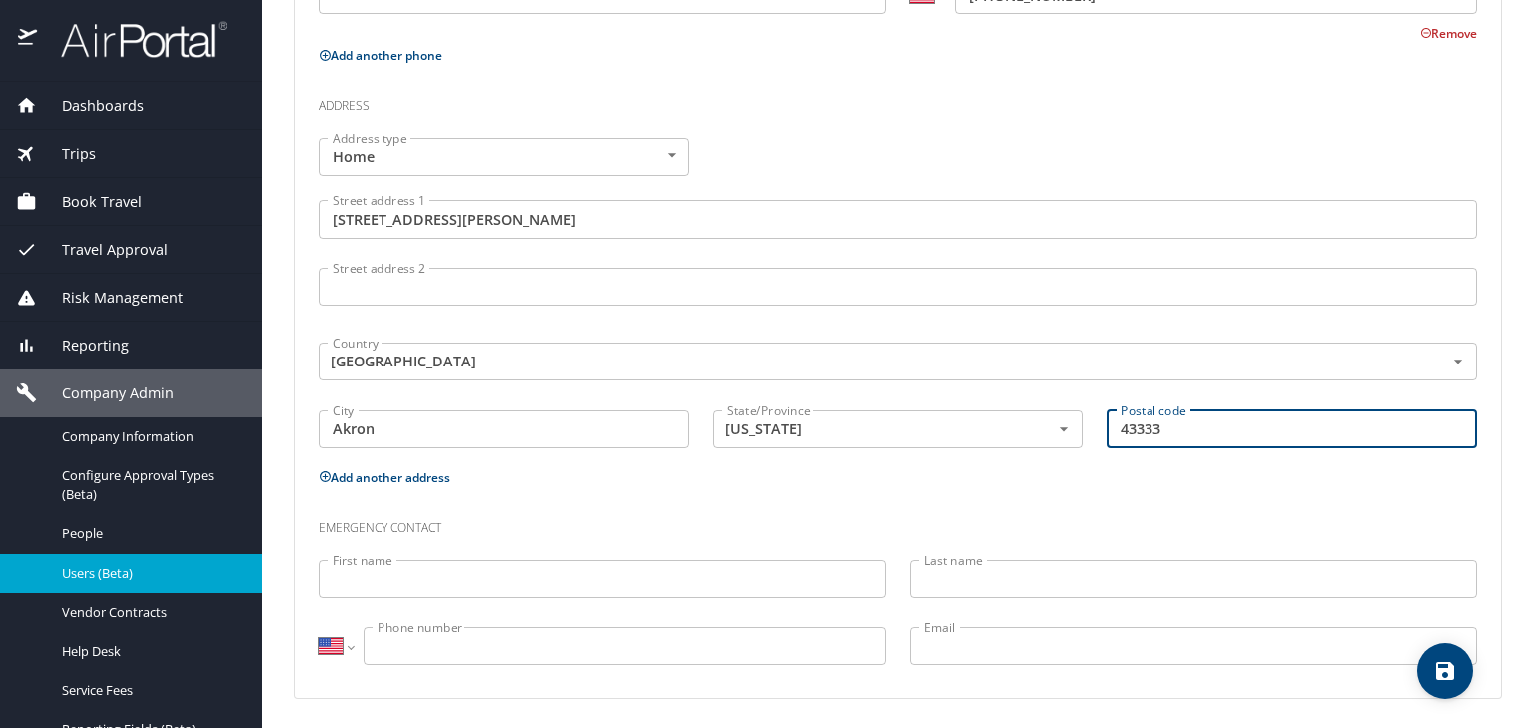
click at [362, 575] on input "First name" at bounding box center [602, 579] width 567 height 38
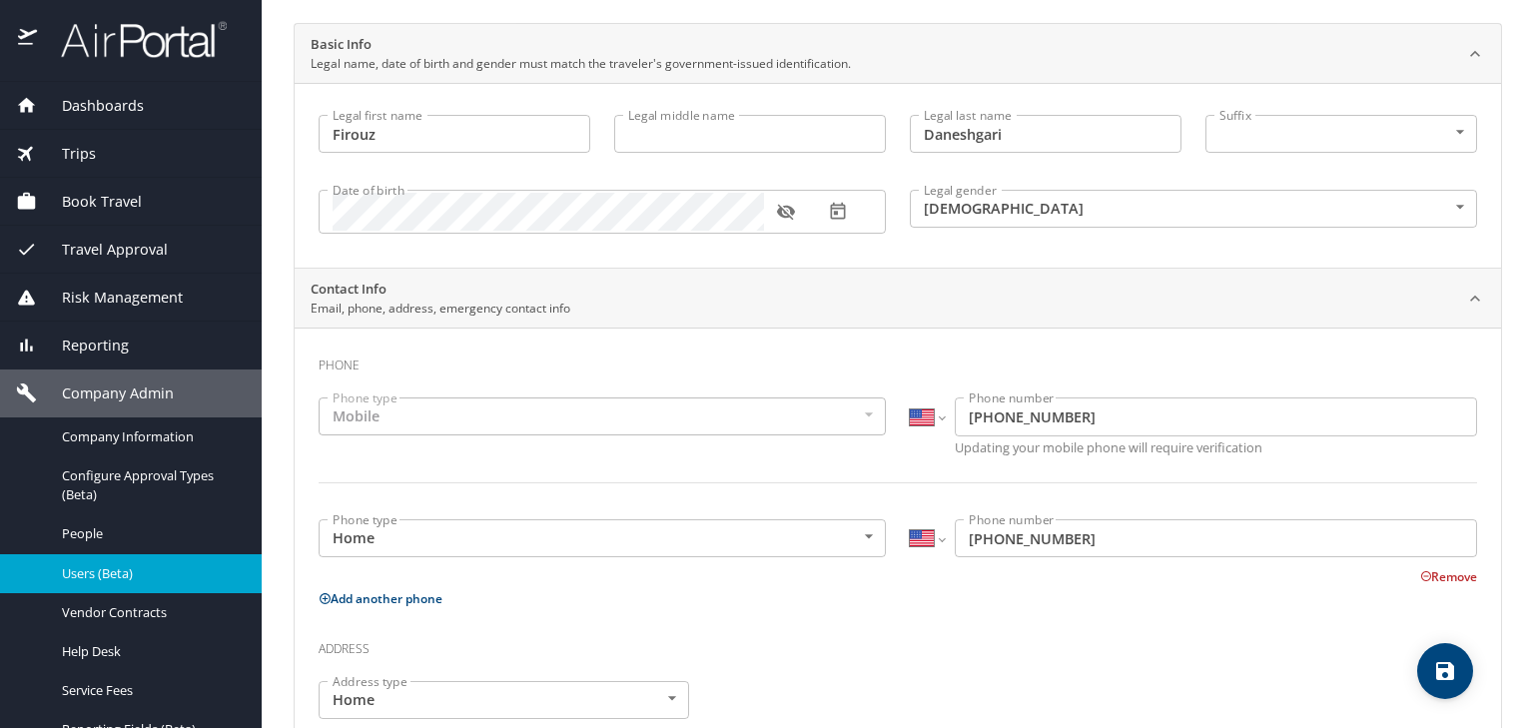
scroll to position [164, 0]
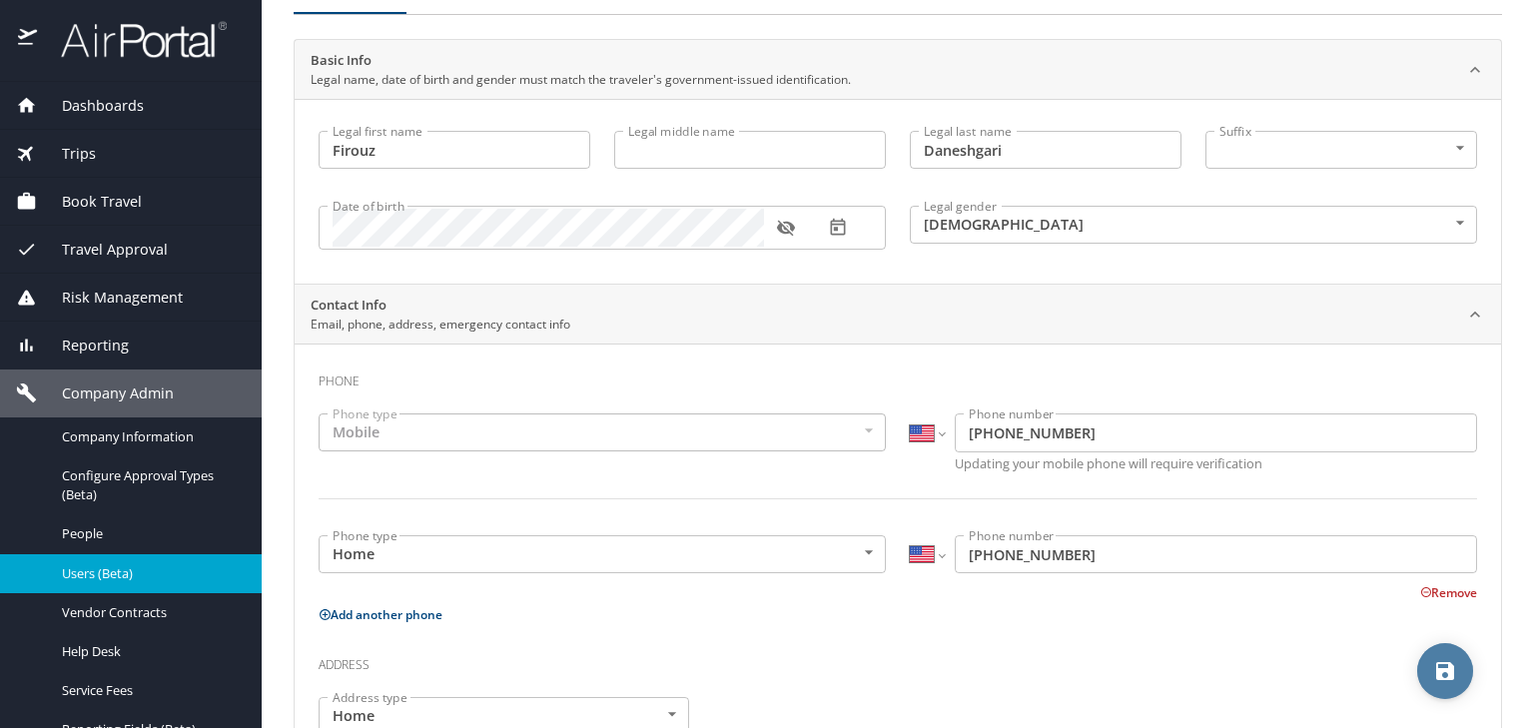
click at [1441, 679] on icon "save" at bounding box center [1445, 671] width 18 height 18
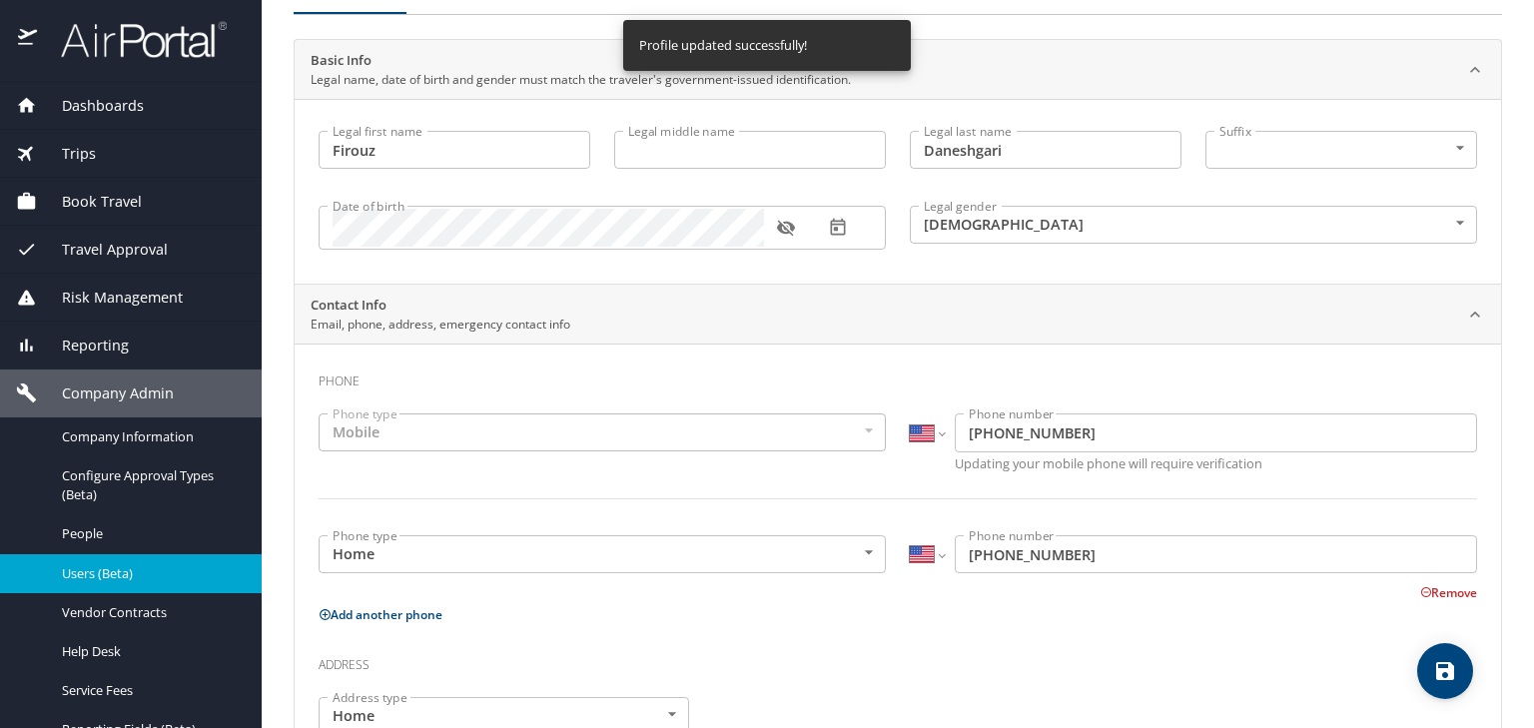
select select "US"
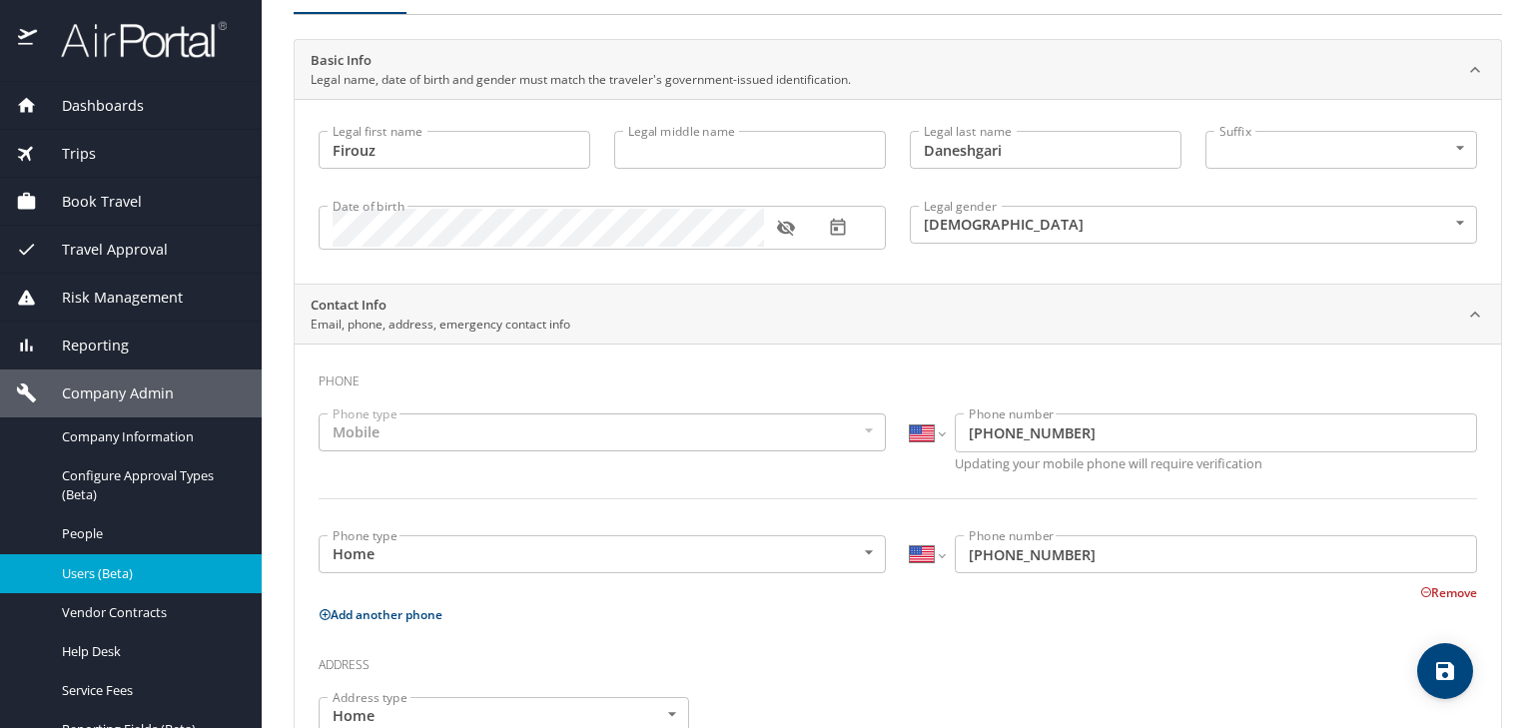
click at [1450, 661] on icon "save" at bounding box center [1445, 671] width 24 height 24
select select "US"
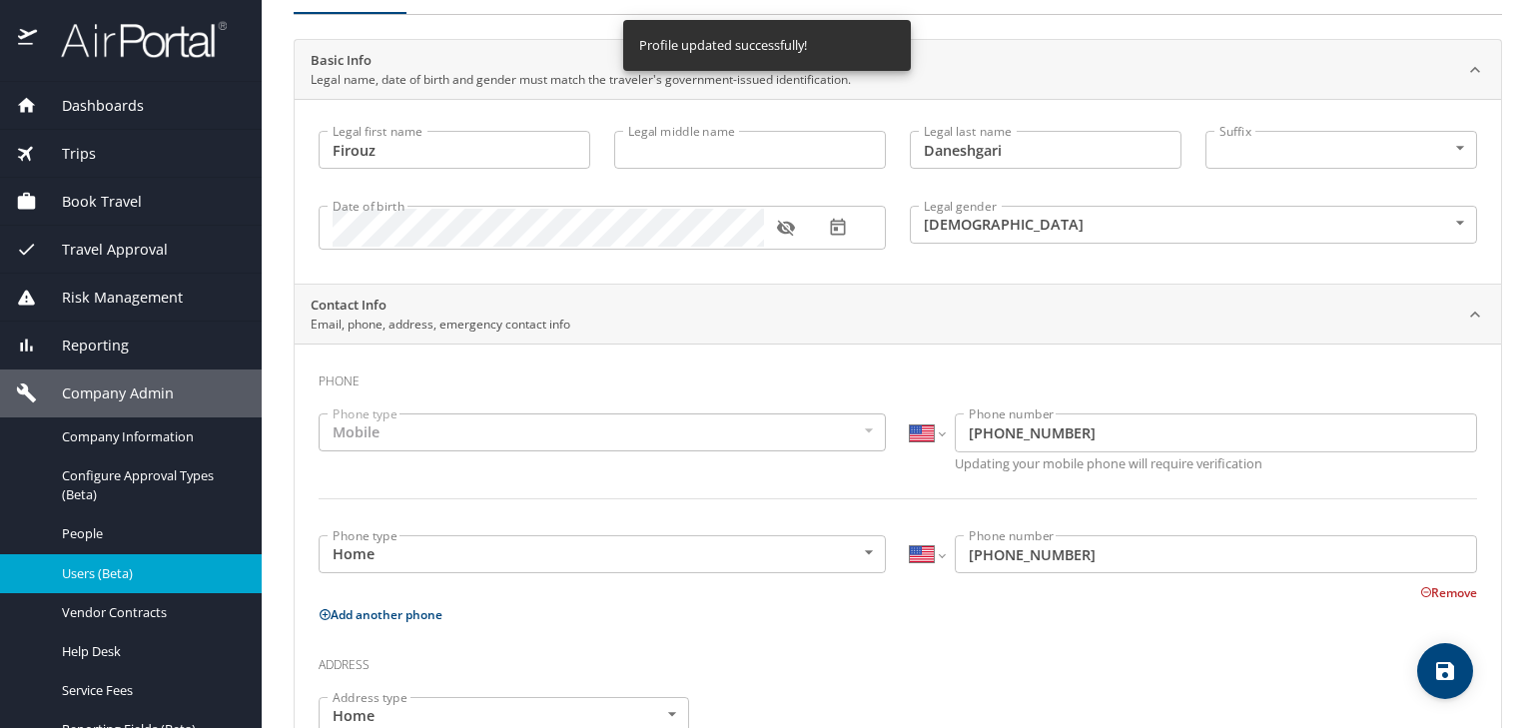
select select "US"
